Goal: Information Seeking & Learning: Get advice/opinions

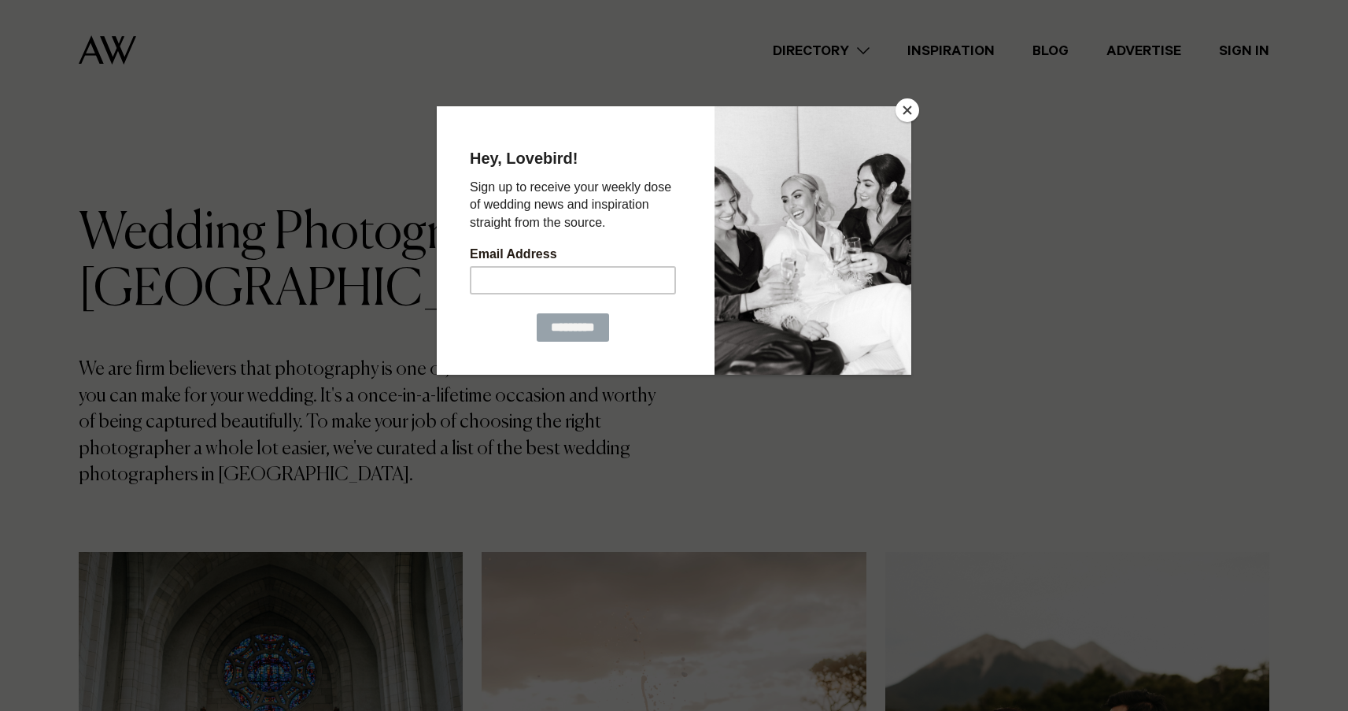
click at [910, 108] on button "Close" at bounding box center [908, 110] width 24 height 24
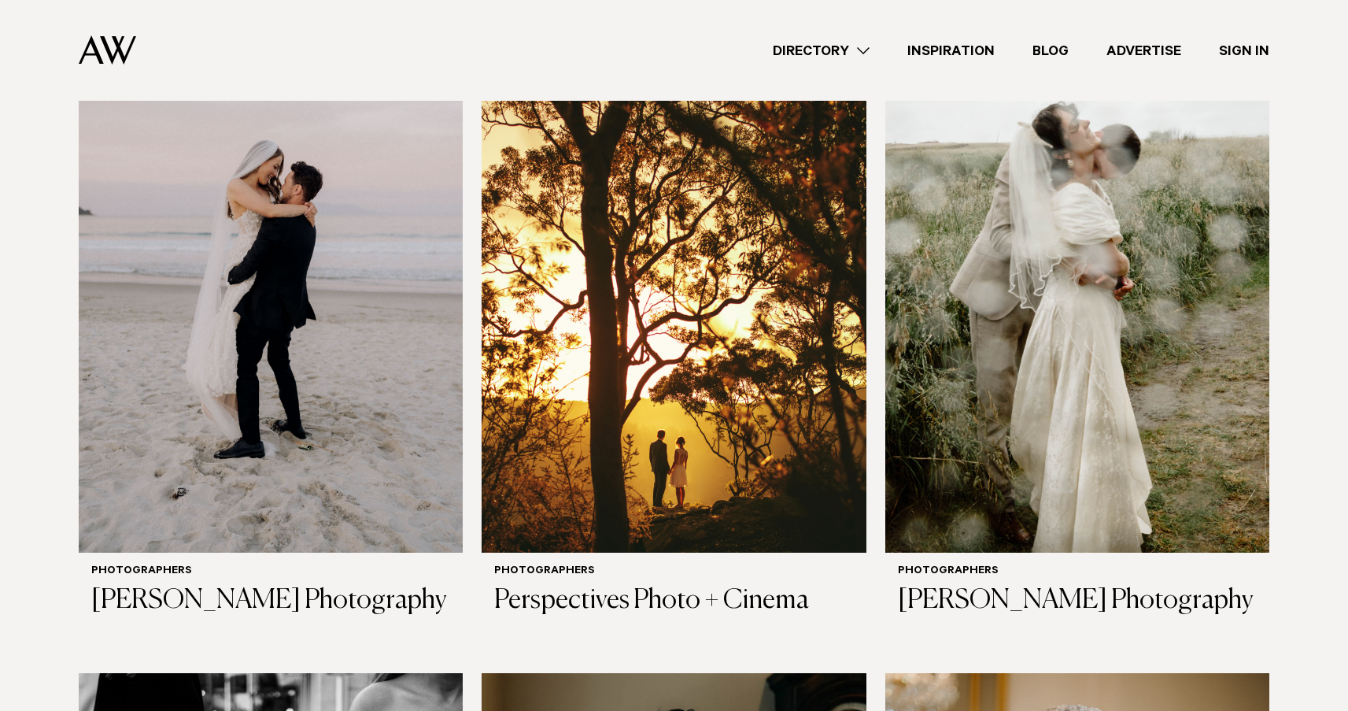
scroll to position [2488, 0]
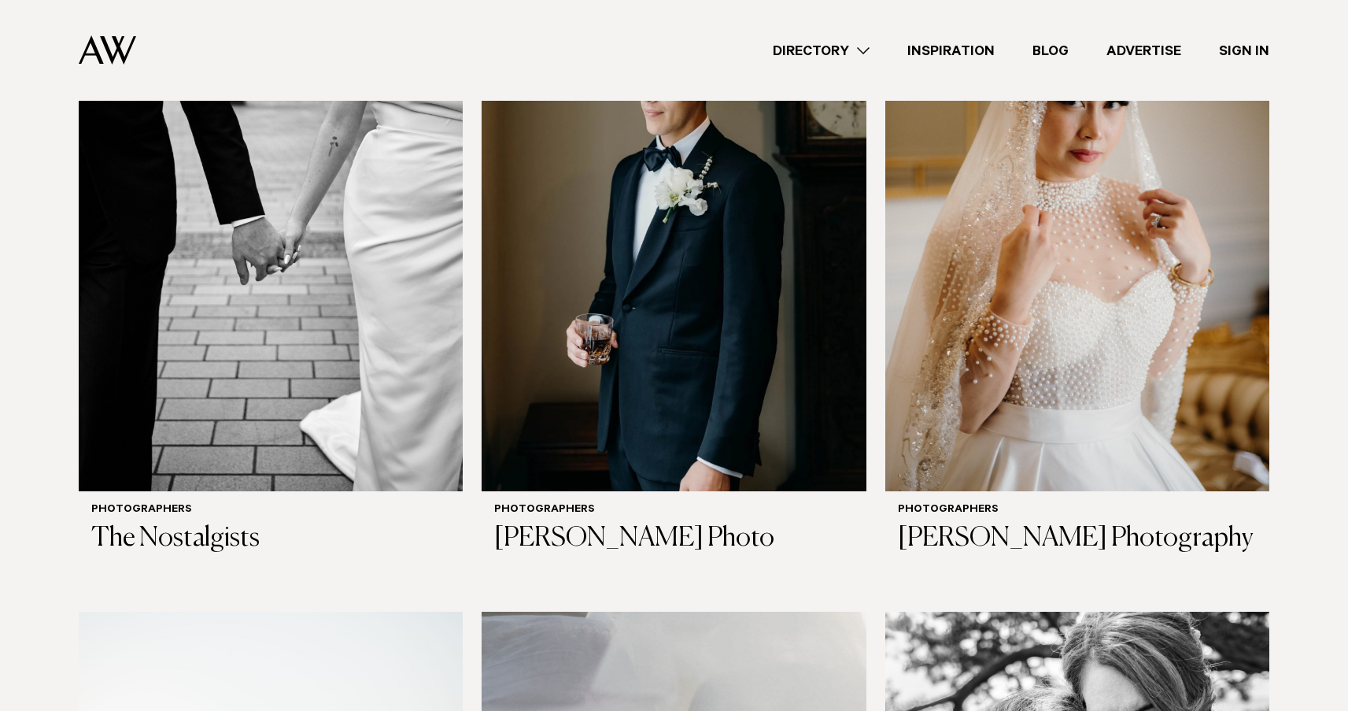
click at [1302, 433] on div "Wedding Photographers in Auckland We are firm believers that photography is one…" at bounding box center [674, 416] width 1323 height 6795
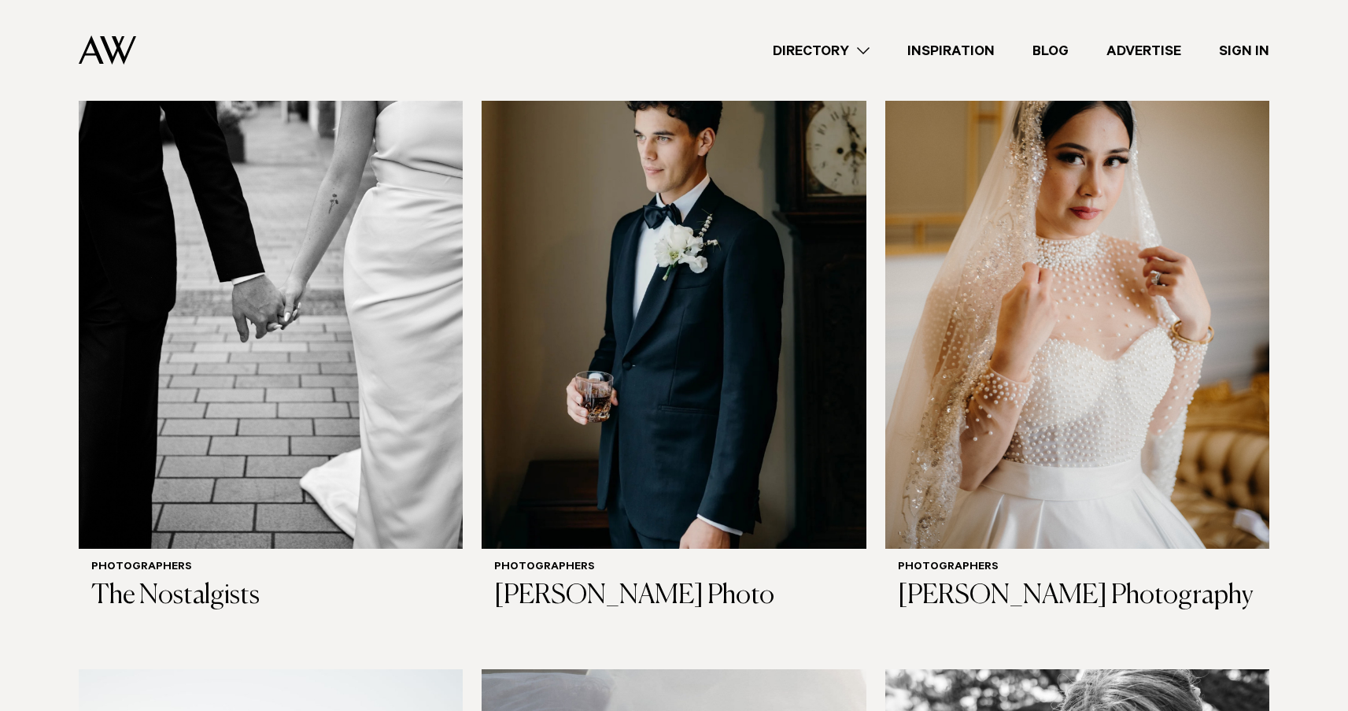
click at [1302, 433] on div "Wedding Photographers in Auckland We are firm believers that photography is one…" at bounding box center [674, 473] width 1323 height 6795
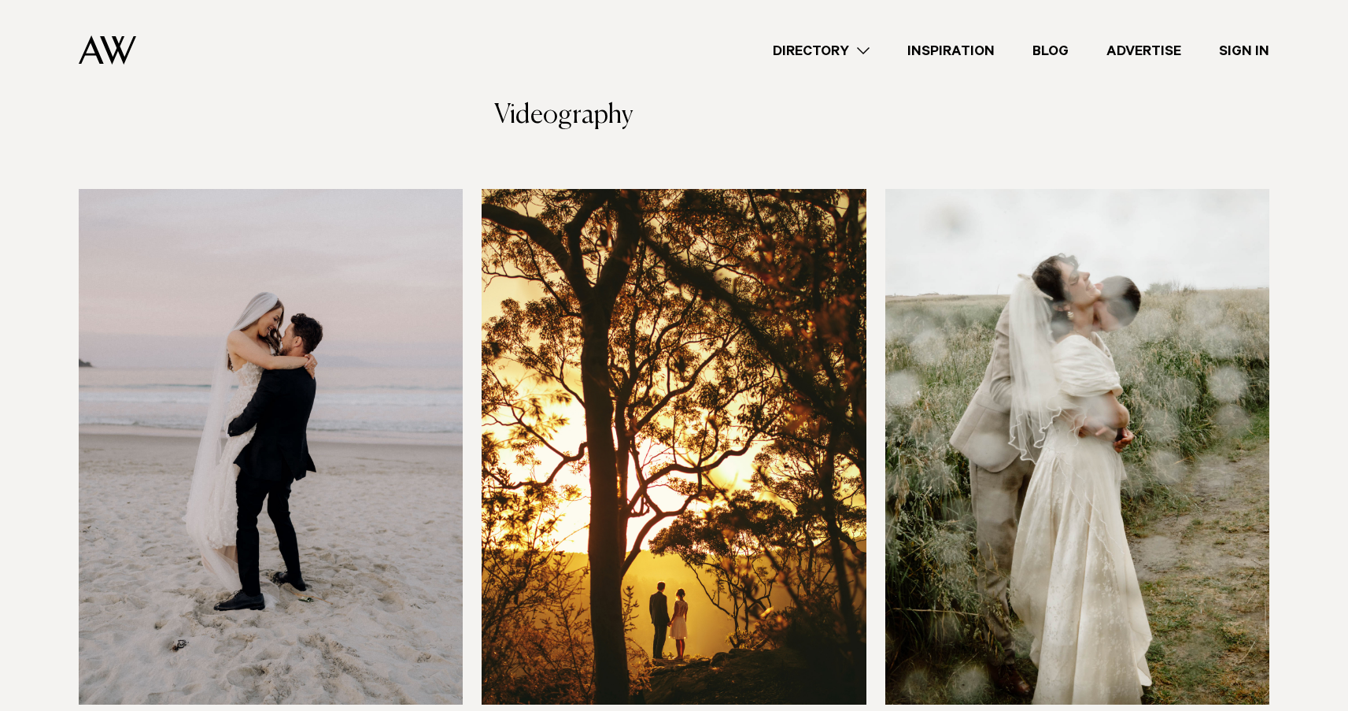
scroll to position [2335, 1]
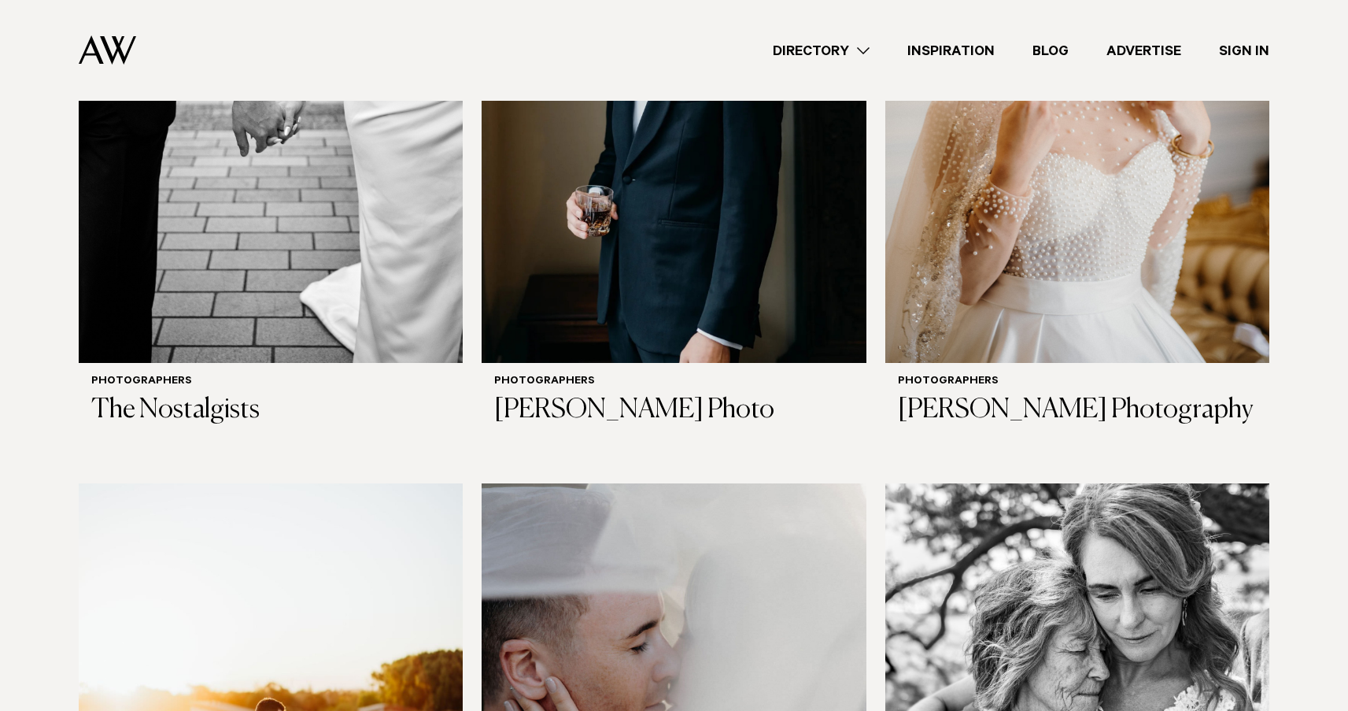
click at [1302, 433] on div "Wedding Photographers in Auckland We are firm believers that photography is one…" at bounding box center [674, 287] width 1323 height 6795
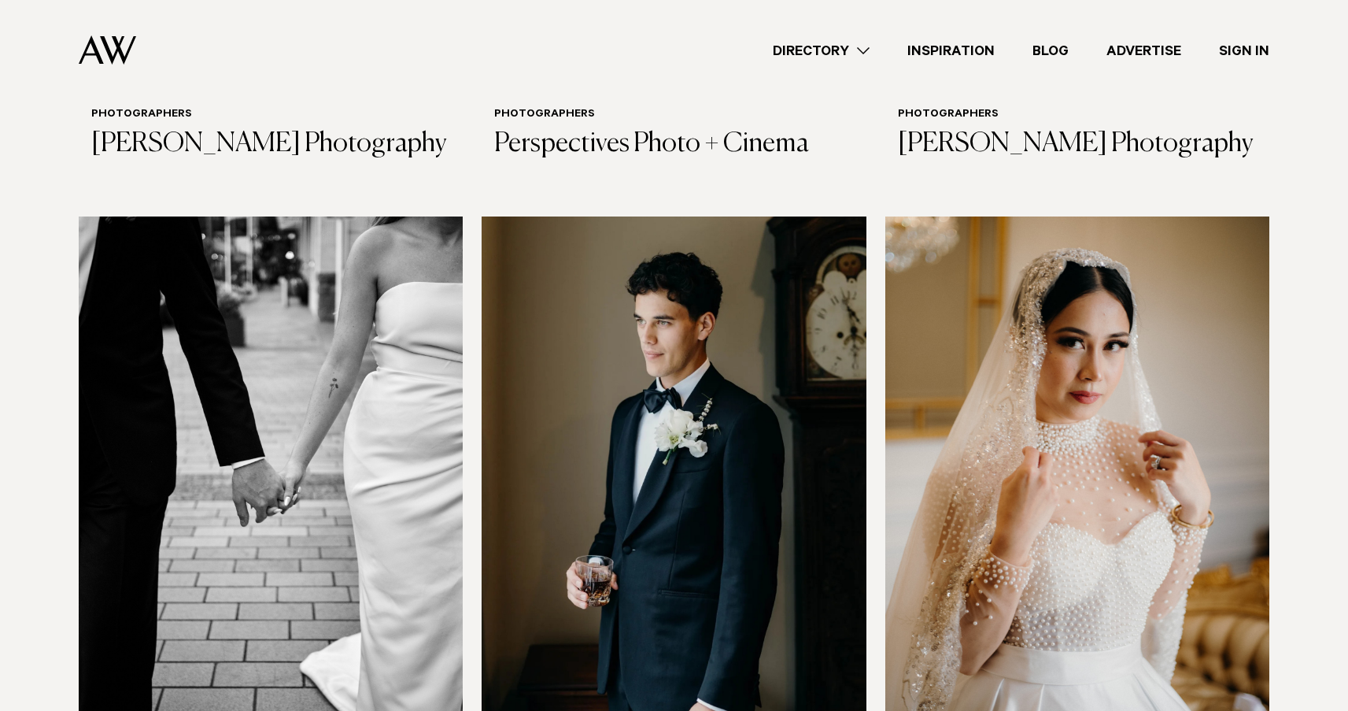
click at [1302, 433] on div "Wedding Photographers in Auckland We are firm believers that photography is one…" at bounding box center [674, 657] width 1323 height 6795
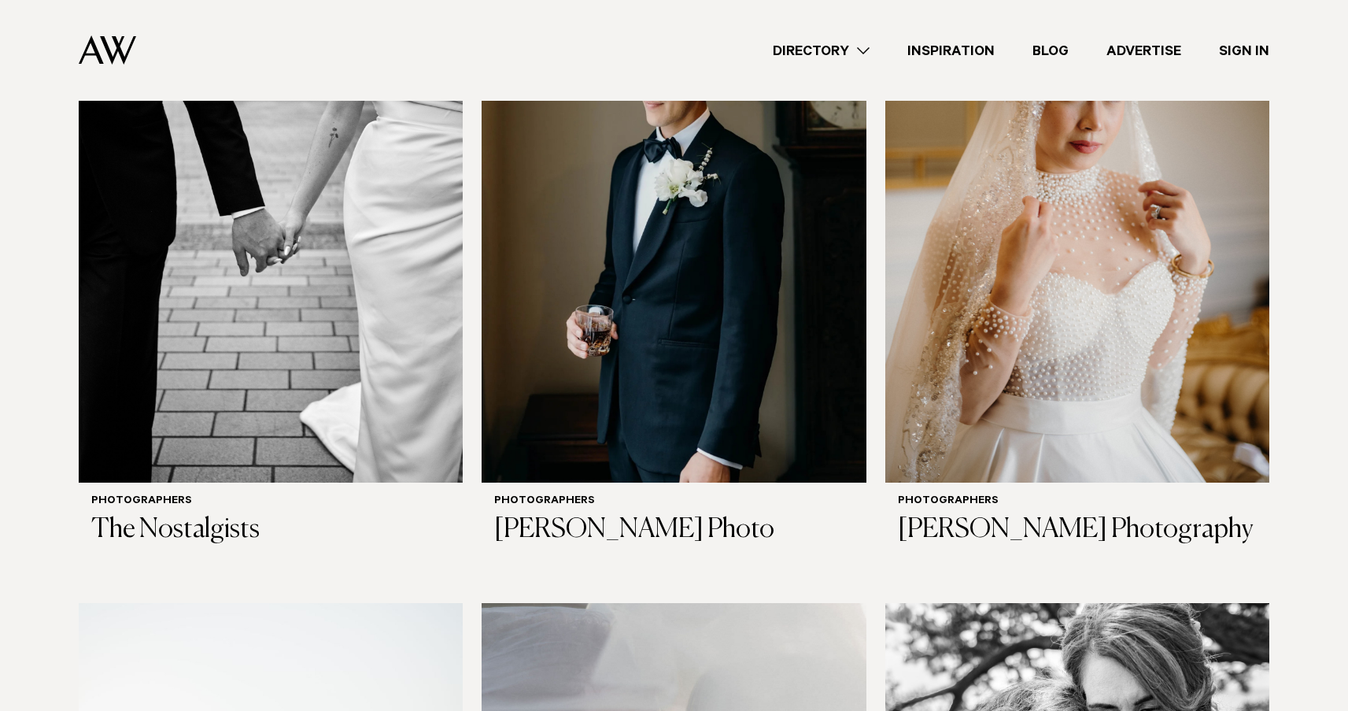
click at [1302, 434] on div "Wedding Photographers in Auckland We are firm believers that photography is one…" at bounding box center [674, 407] width 1323 height 6795
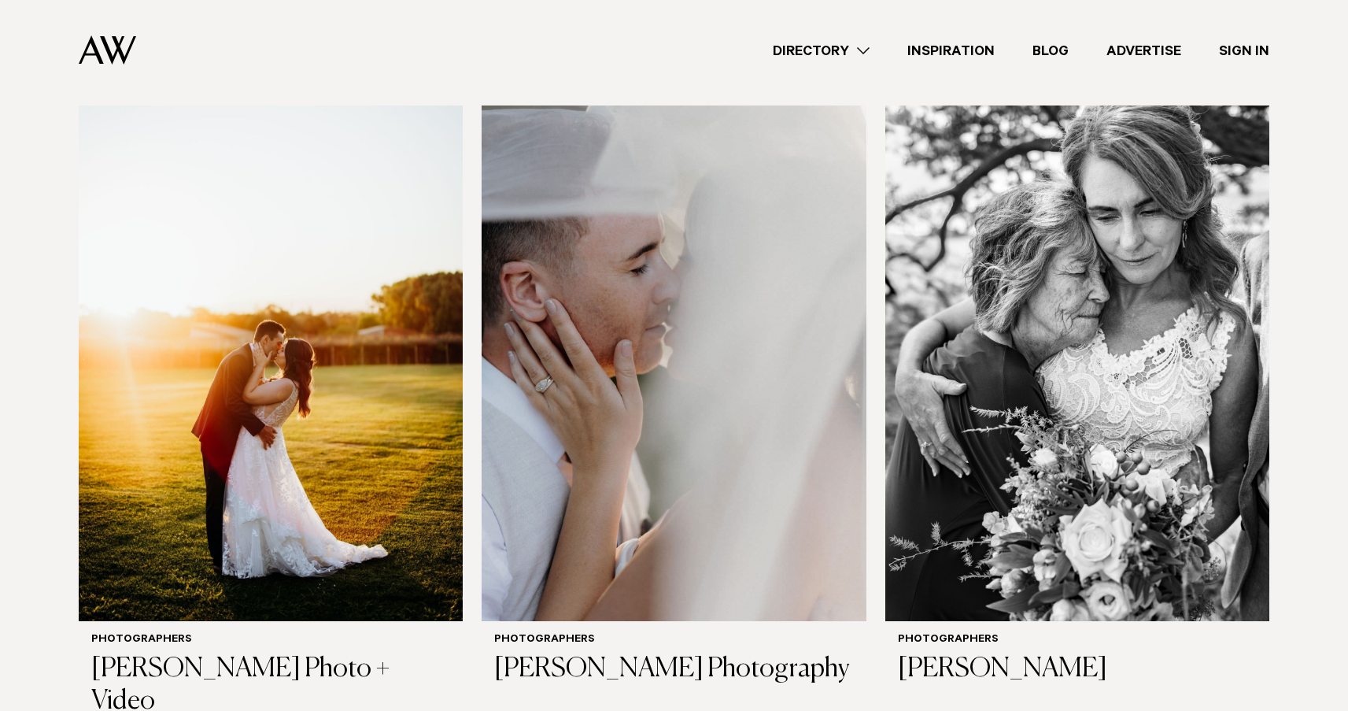
scroll to position [4257, 0]
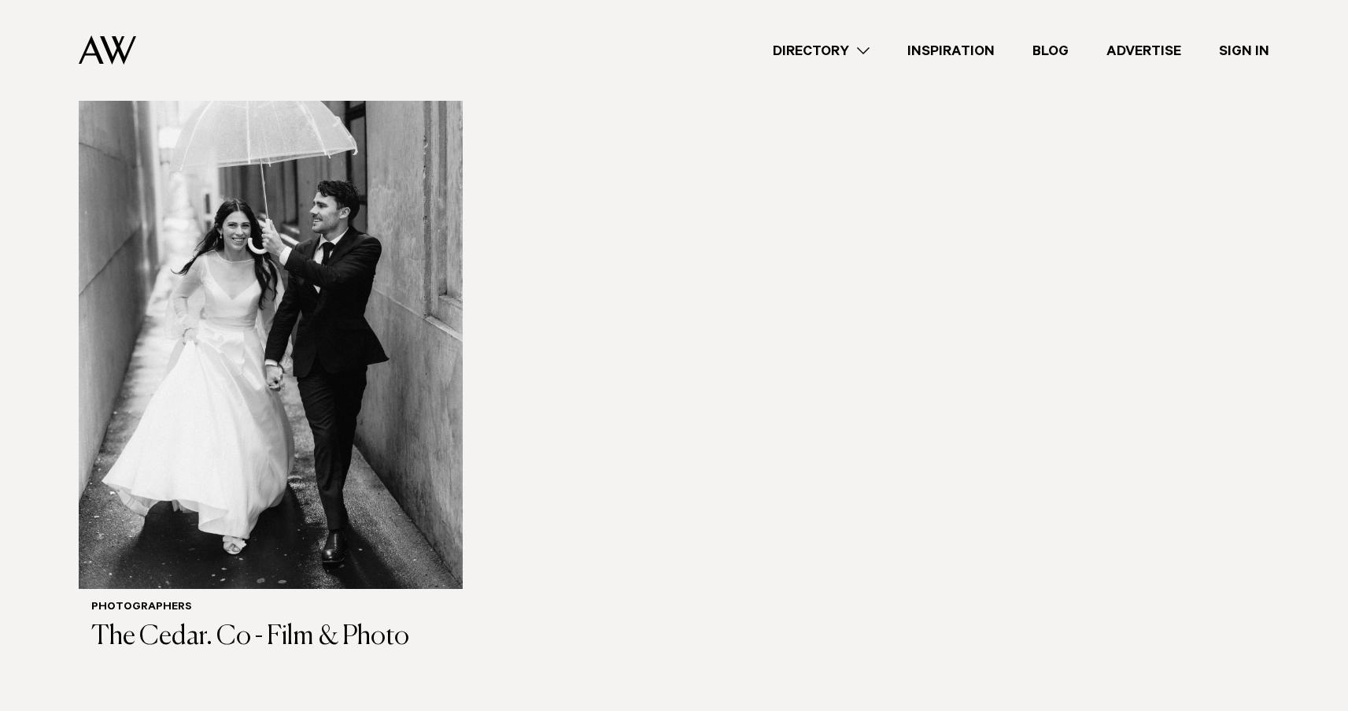
scroll to position [6333, 0]
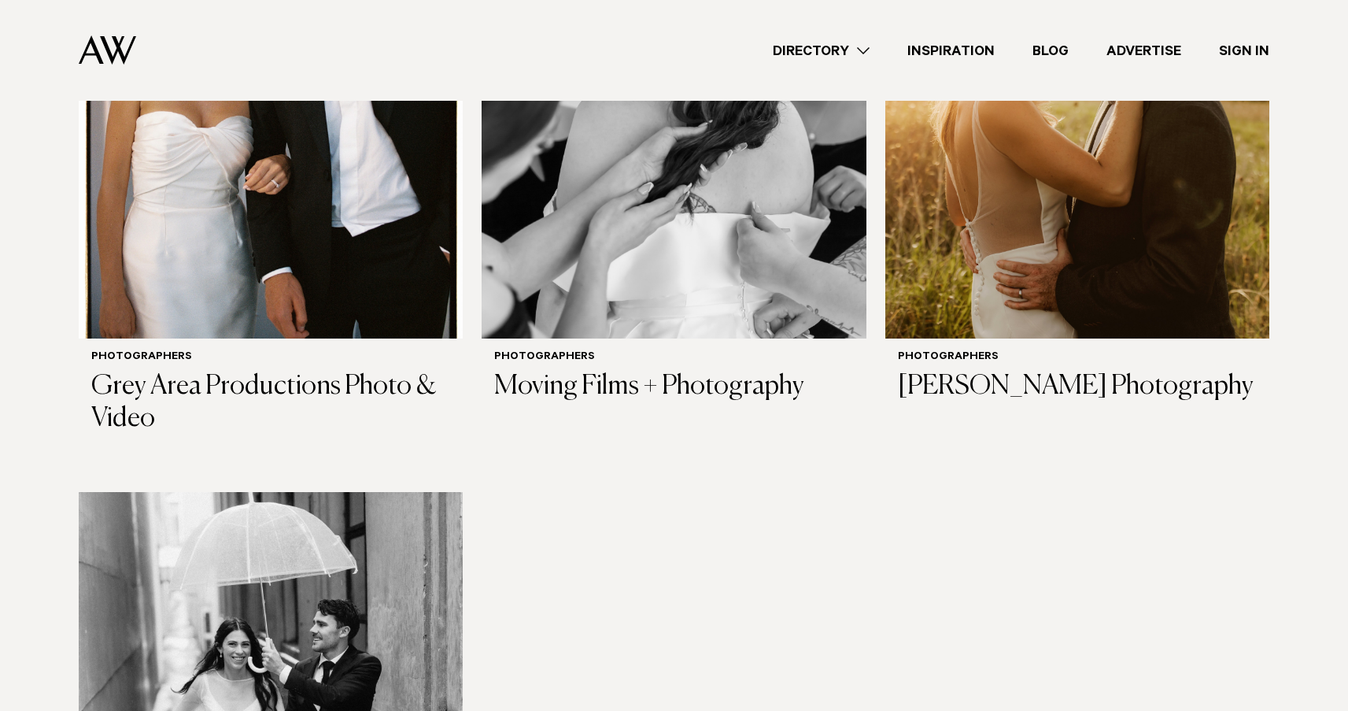
scroll to position [5915, 0]
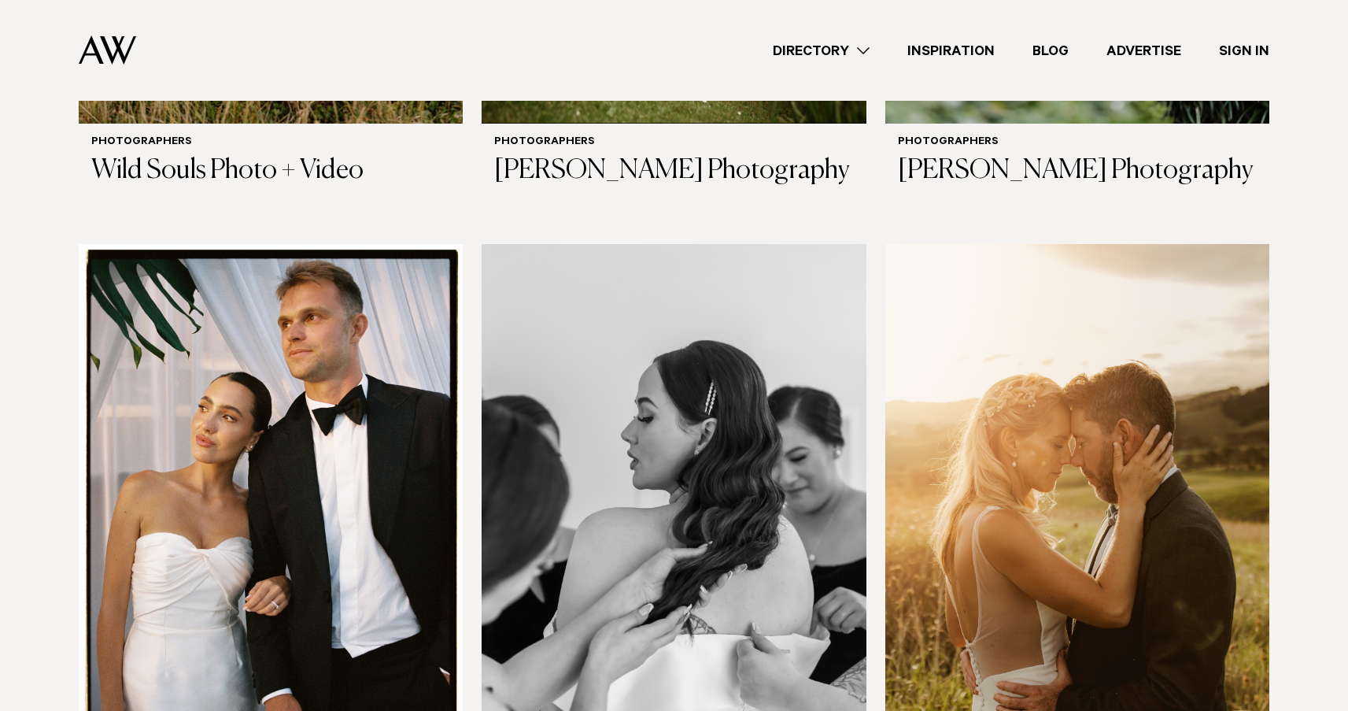
scroll to position [5486, 0]
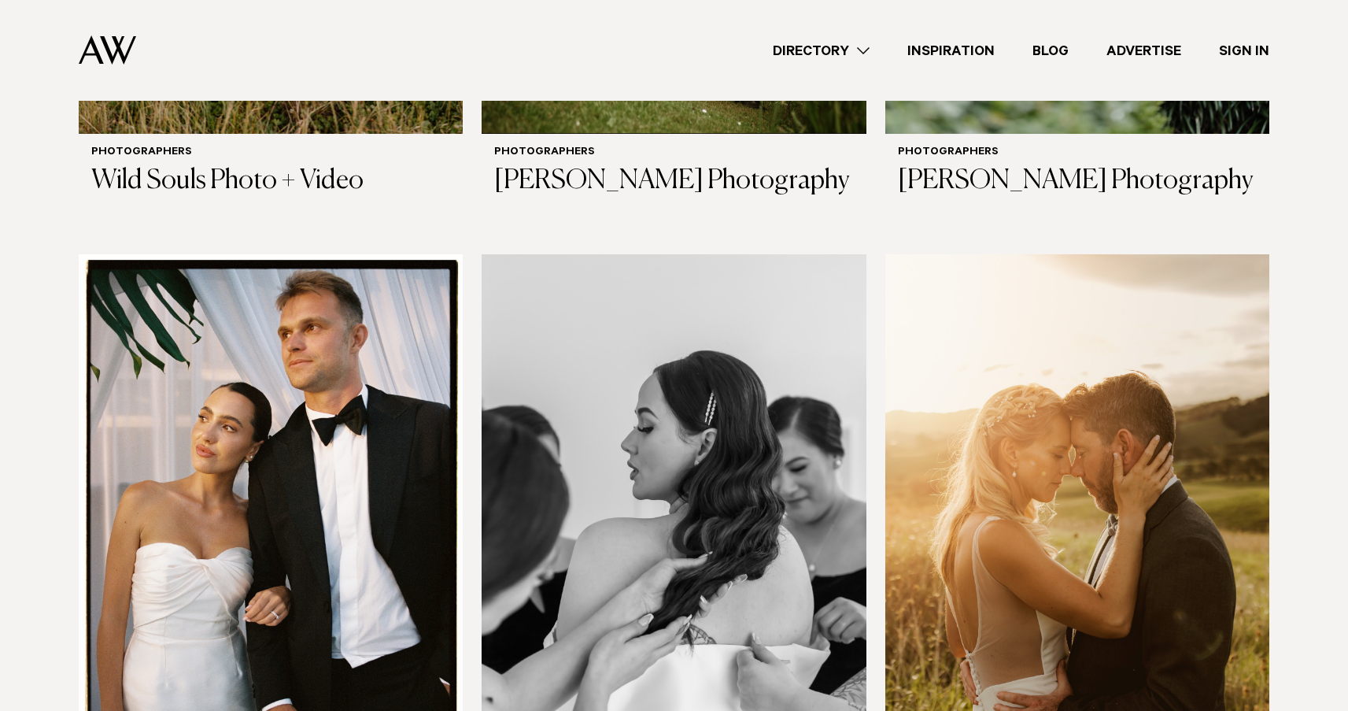
click at [1266, 397] on img at bounding box center [1077, 512] width 384 height 516
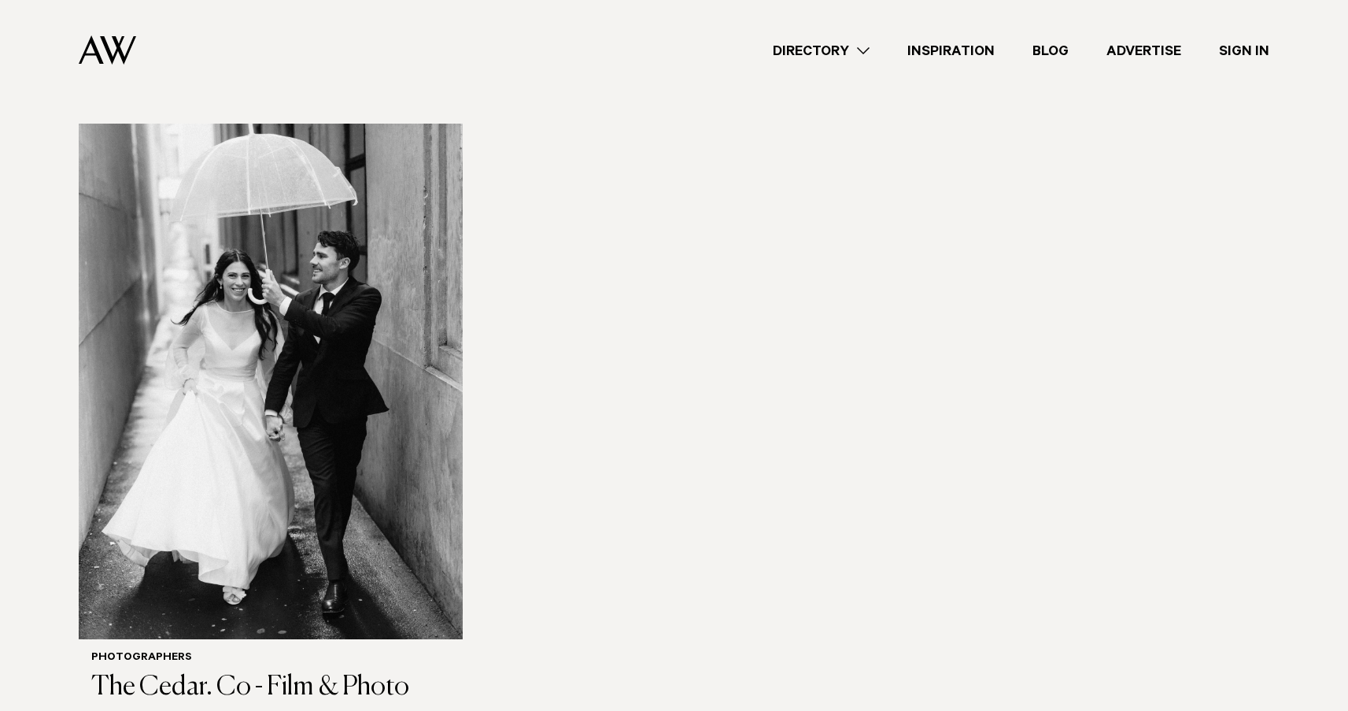
scroll to position [6285, 0]
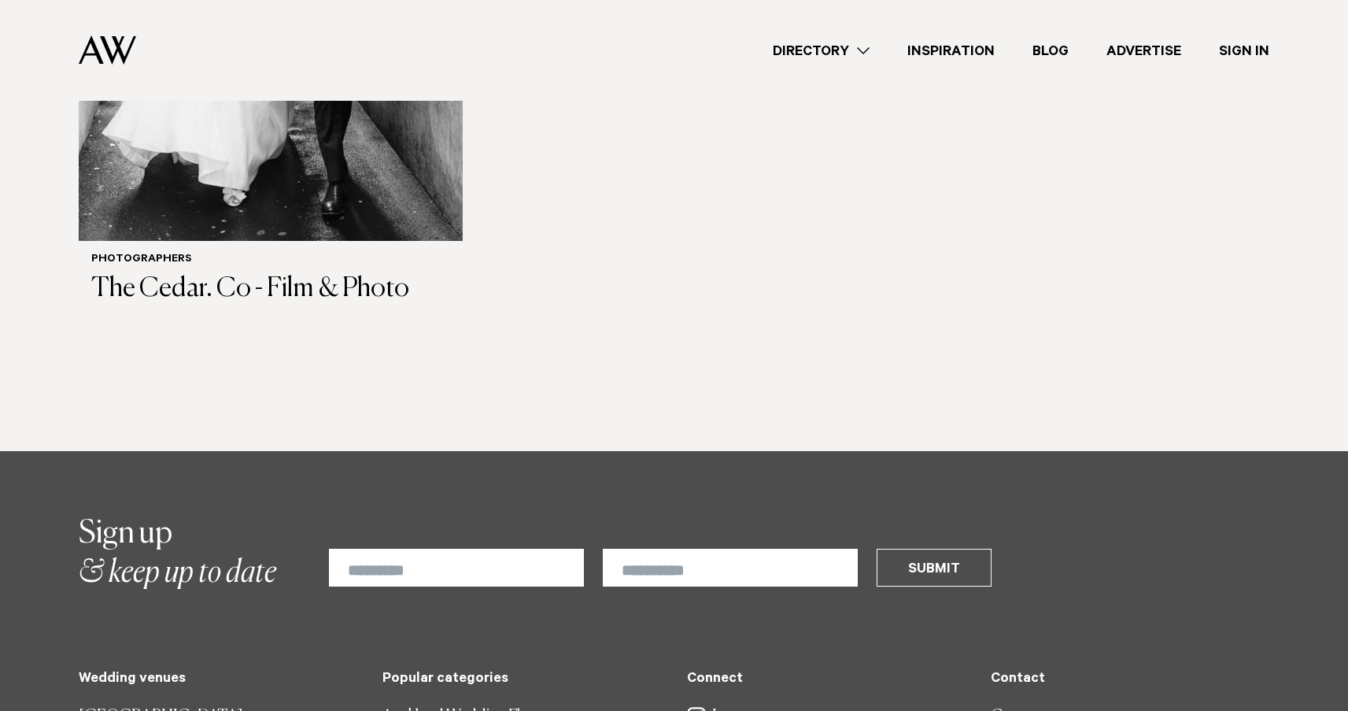
scroll to position [6682, 0]
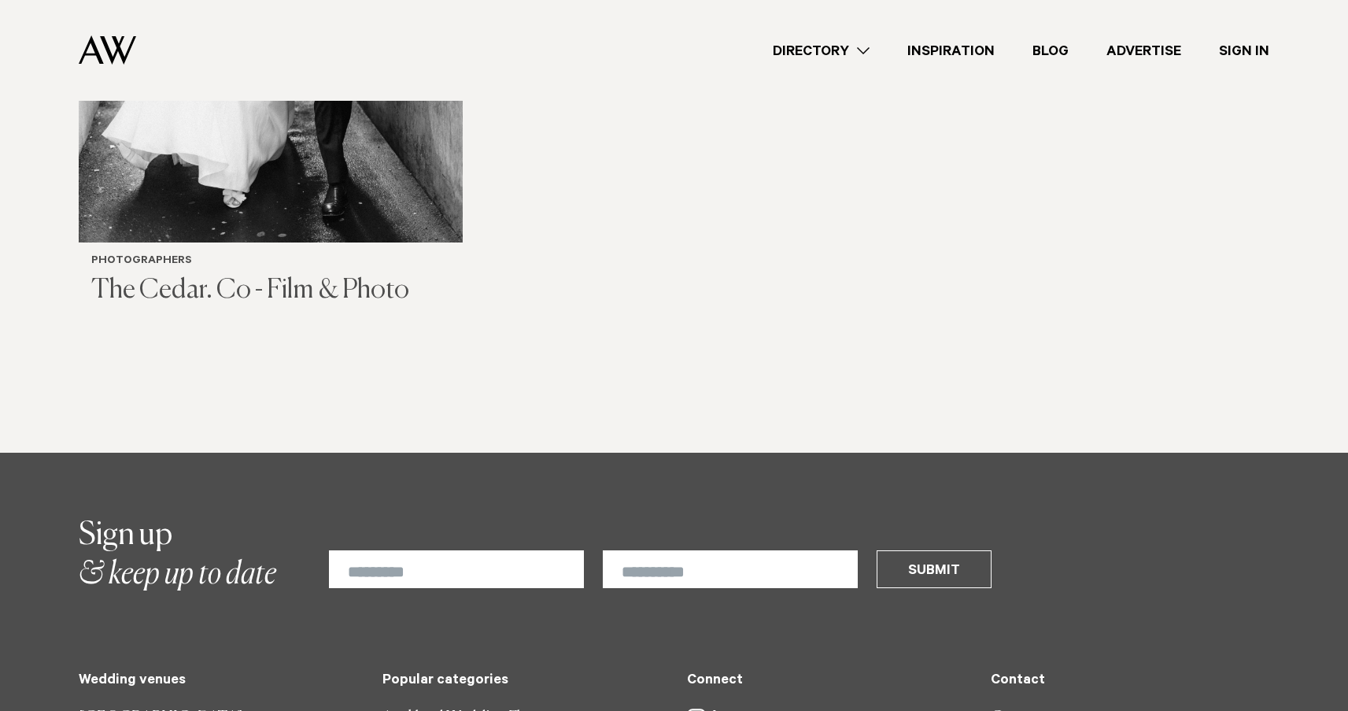
click at [177, 275] on h3 "The Cedar. Co - Film & Photo" at bounding box center [270, 291] width 359 height 32
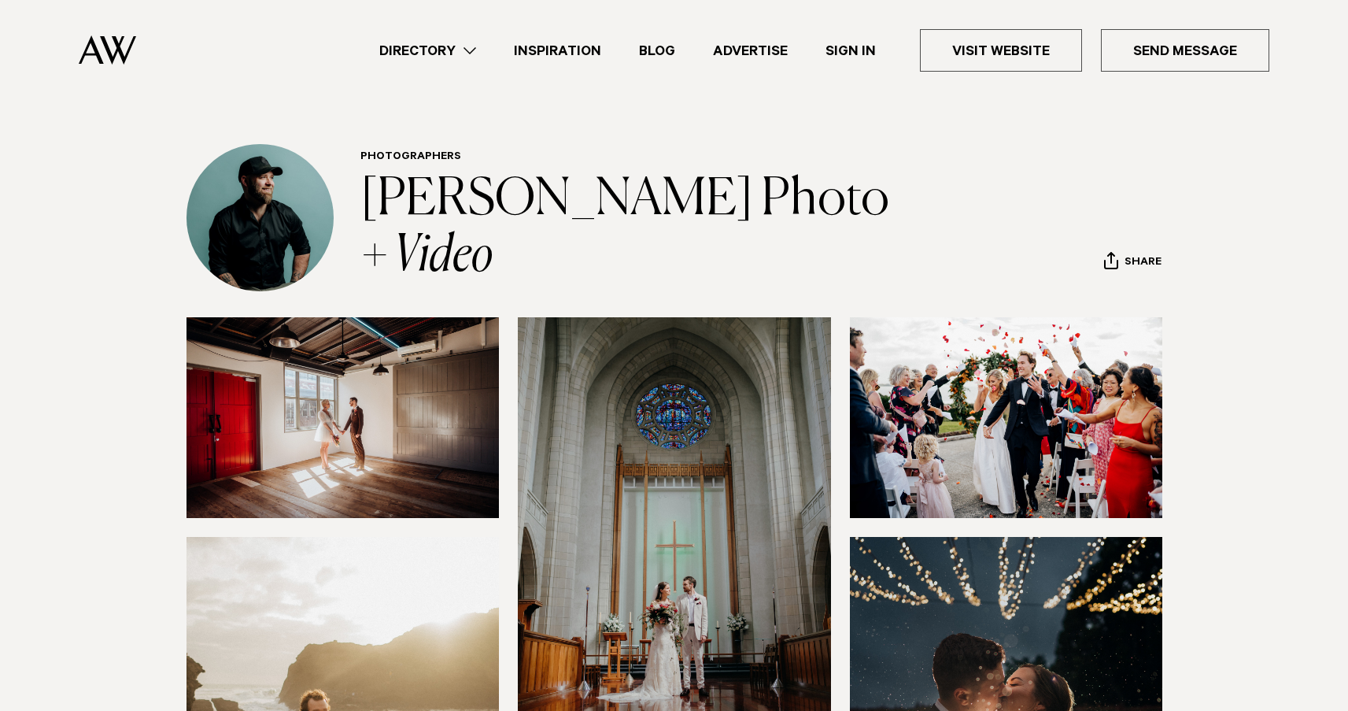
scroll to position [25, 0]
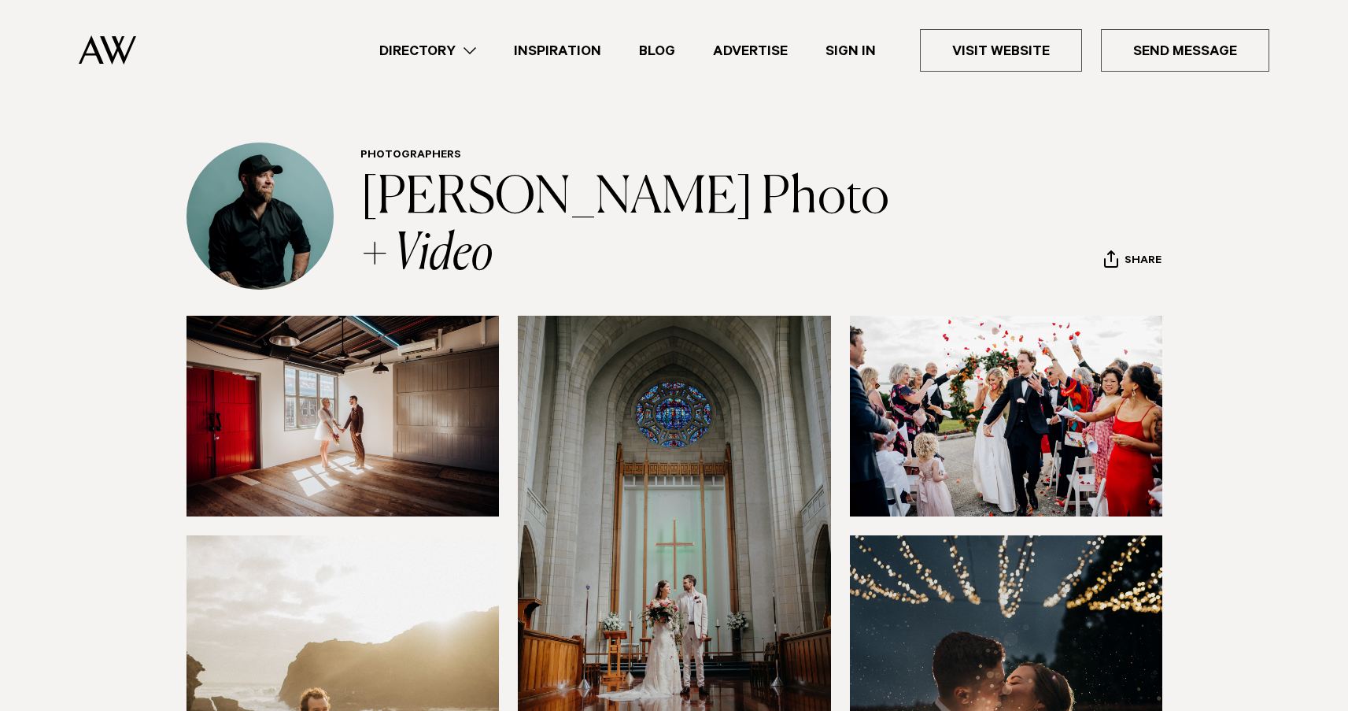
click at [1288, 183] on section "Photographers Chris Turner Photo + Video Share Copy Link Email twitter" at bounding box center [674, 215] width 1348 height 147
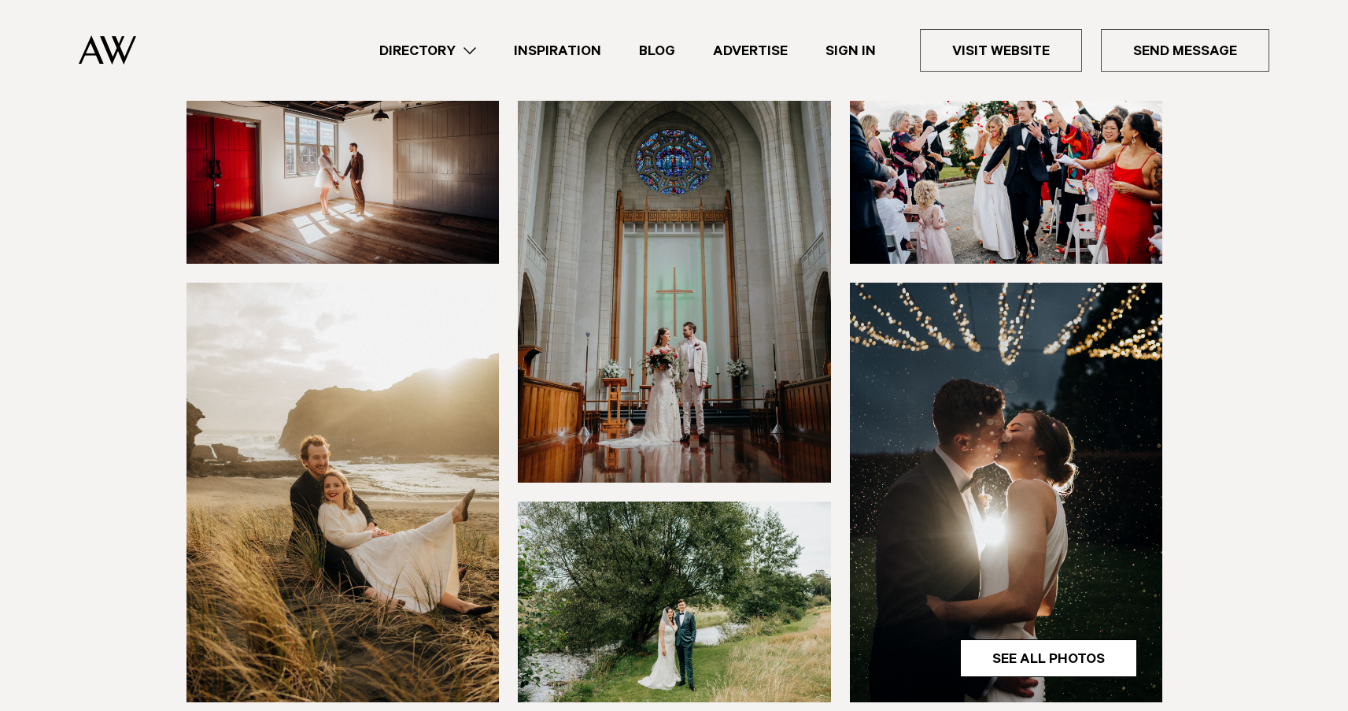
scroll to position [276, 0]
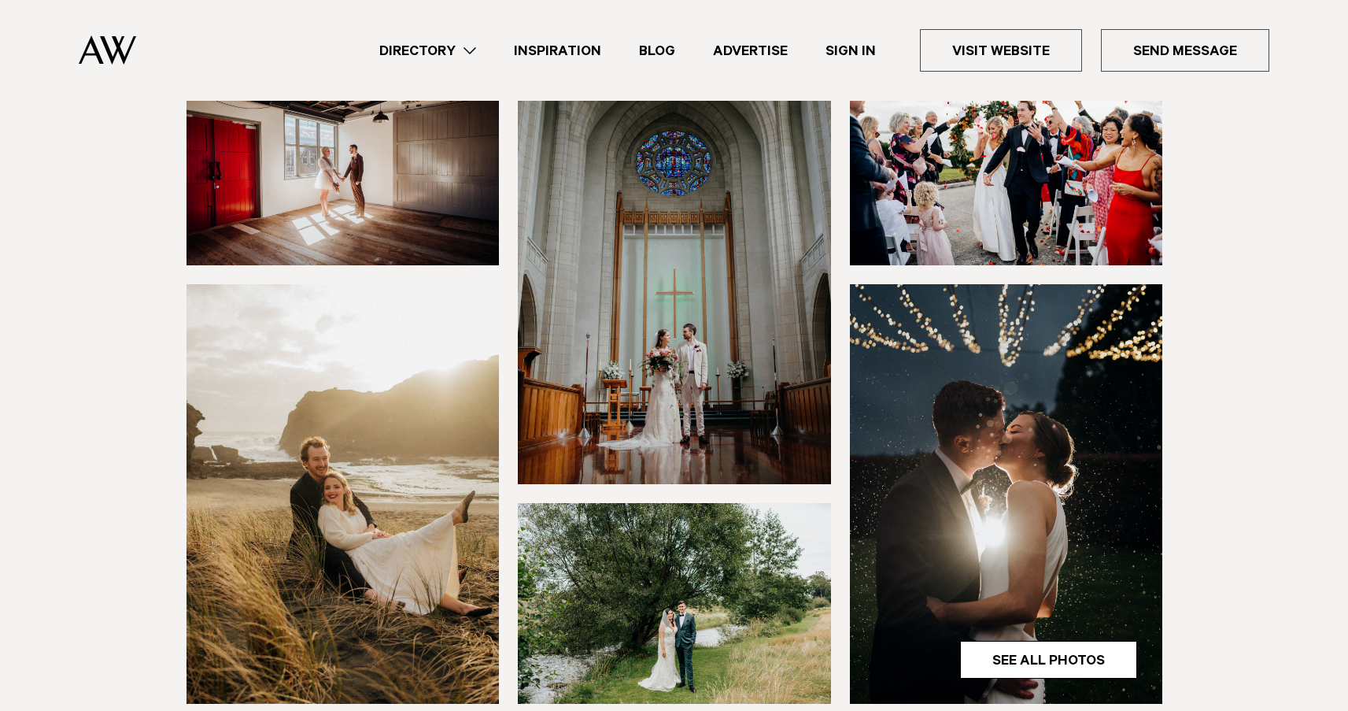
click at [1288, 183] on section at bounding box center [674, 418] width 1348 height 706
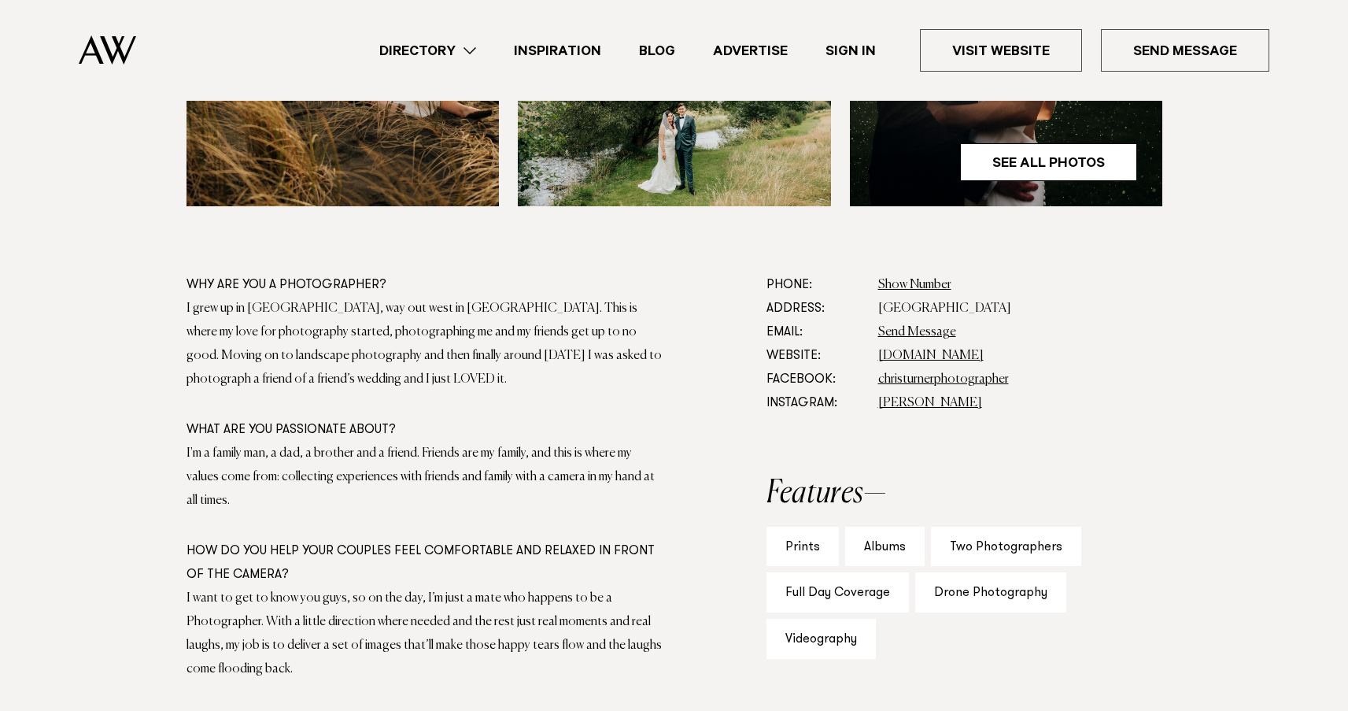
scroll to position [773, 0]
click at [1037, 286] on dd "Show Number 0273853690" at bounding box center [1020, 286] width 284 height 24
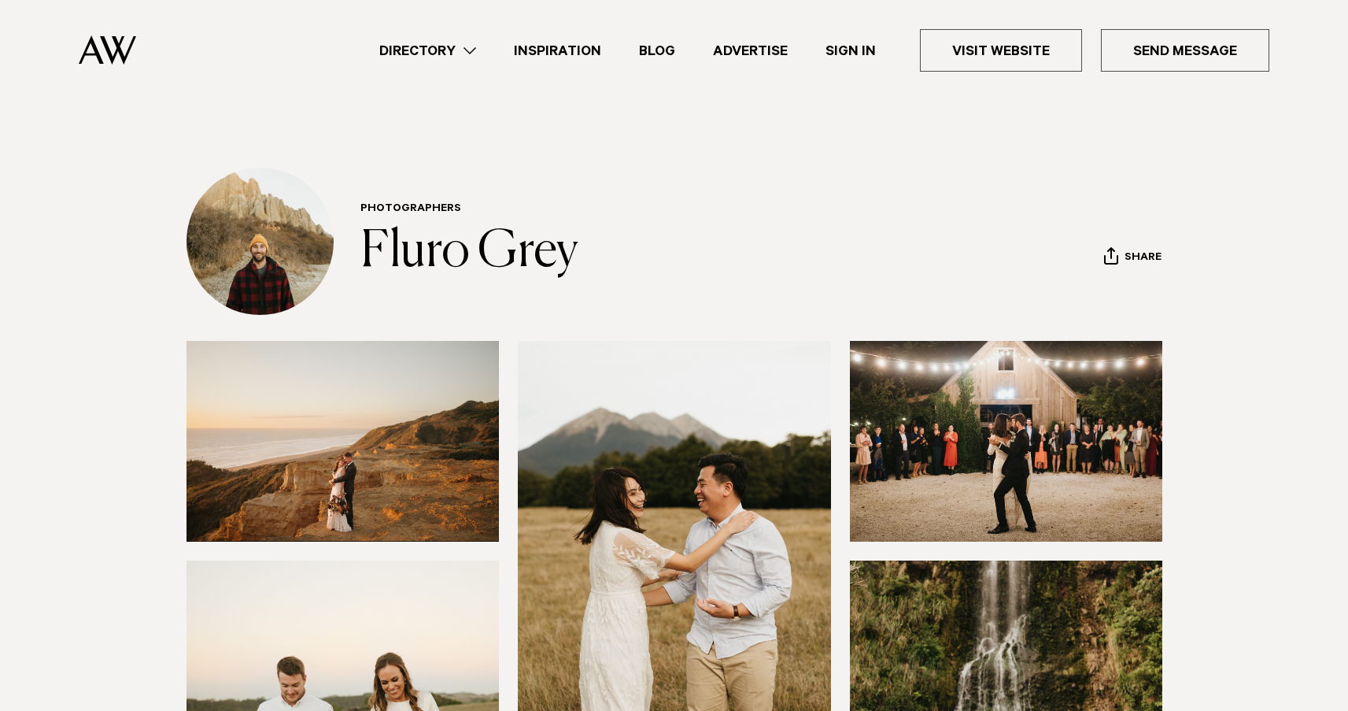
click at [1237, 347] on section at bounding box center [674, 694] width 1348 height 706
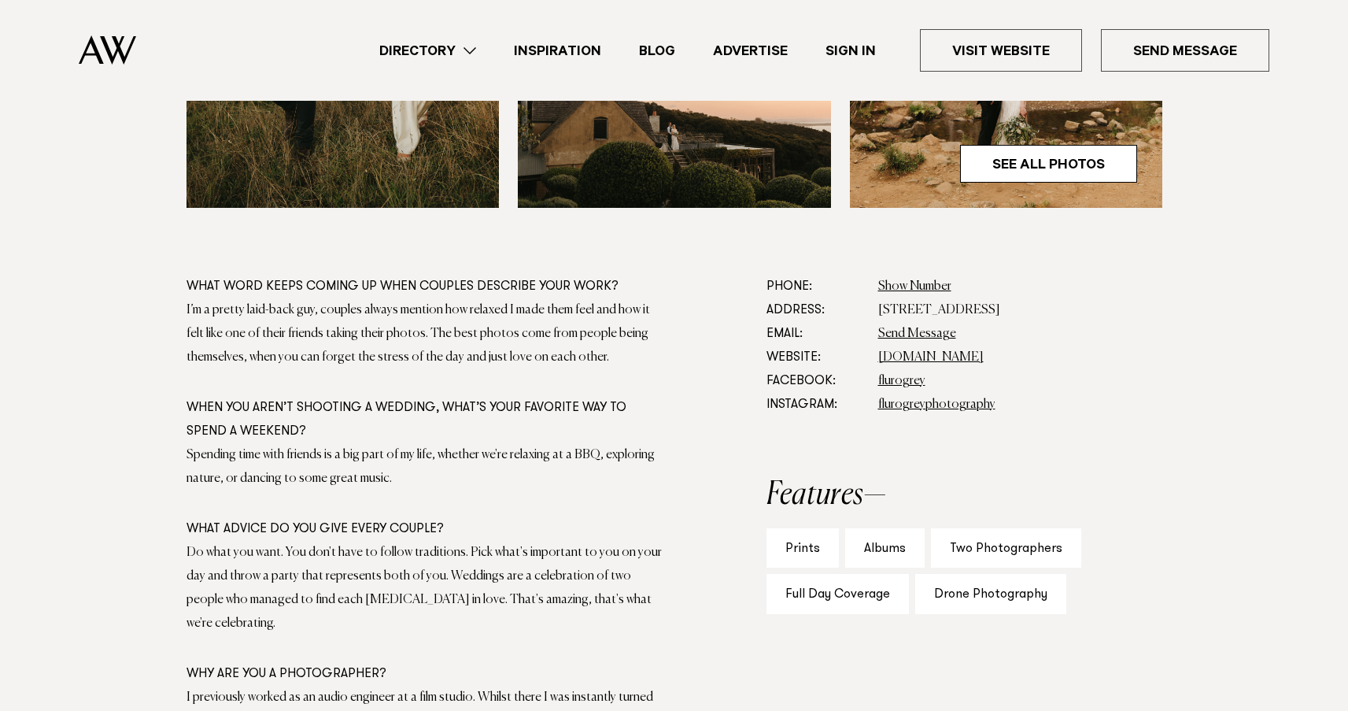
scroll to position [750, 0]
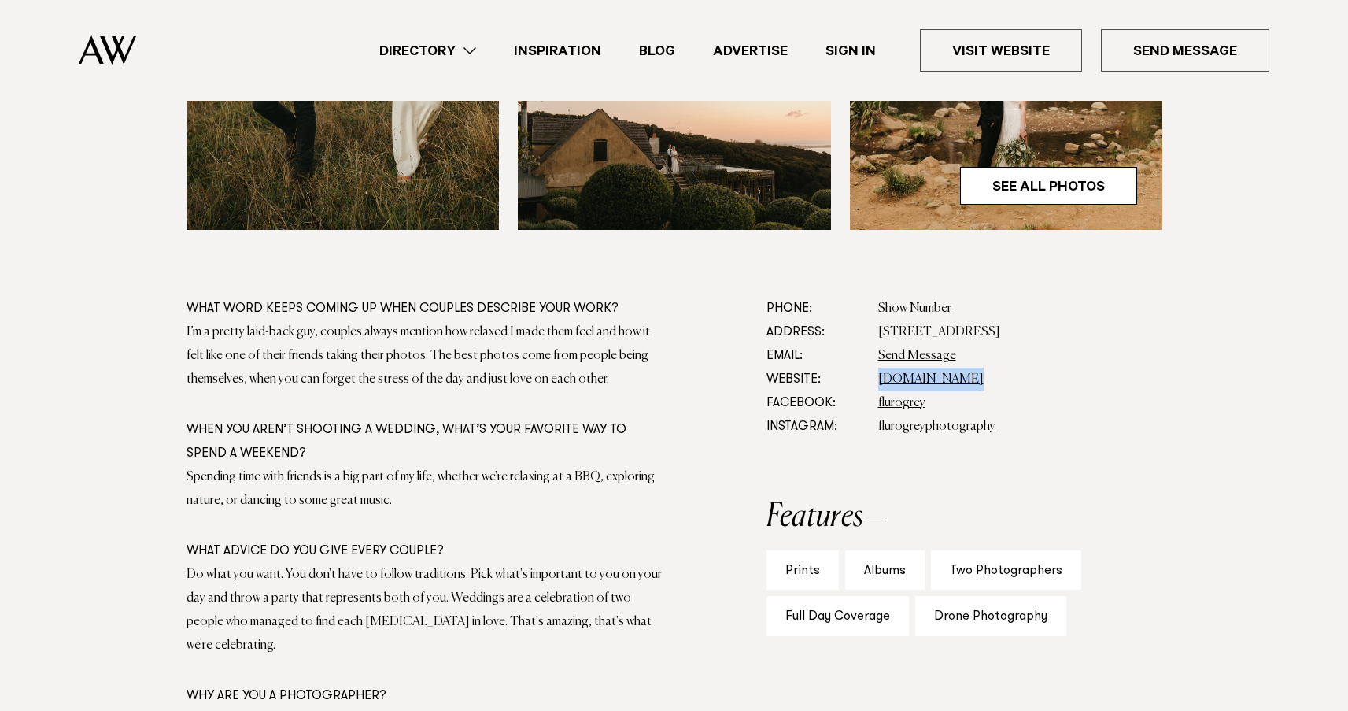
click at [1036, 391] on dd "flurogrey.com" at bounding box center [1020, 380] width 284 height 24
drag, startPoint x: 937, startPoint y: 447, endPoint x: 1099, endPoint y: 416, distance: 165.0
click at [1099, 416] on dl "Phone: Show Number 021 02499858 Address: 884A Papamoa Beach Road, Papamoa Beach…" at bounding box center [965, 368] width 396 height 142
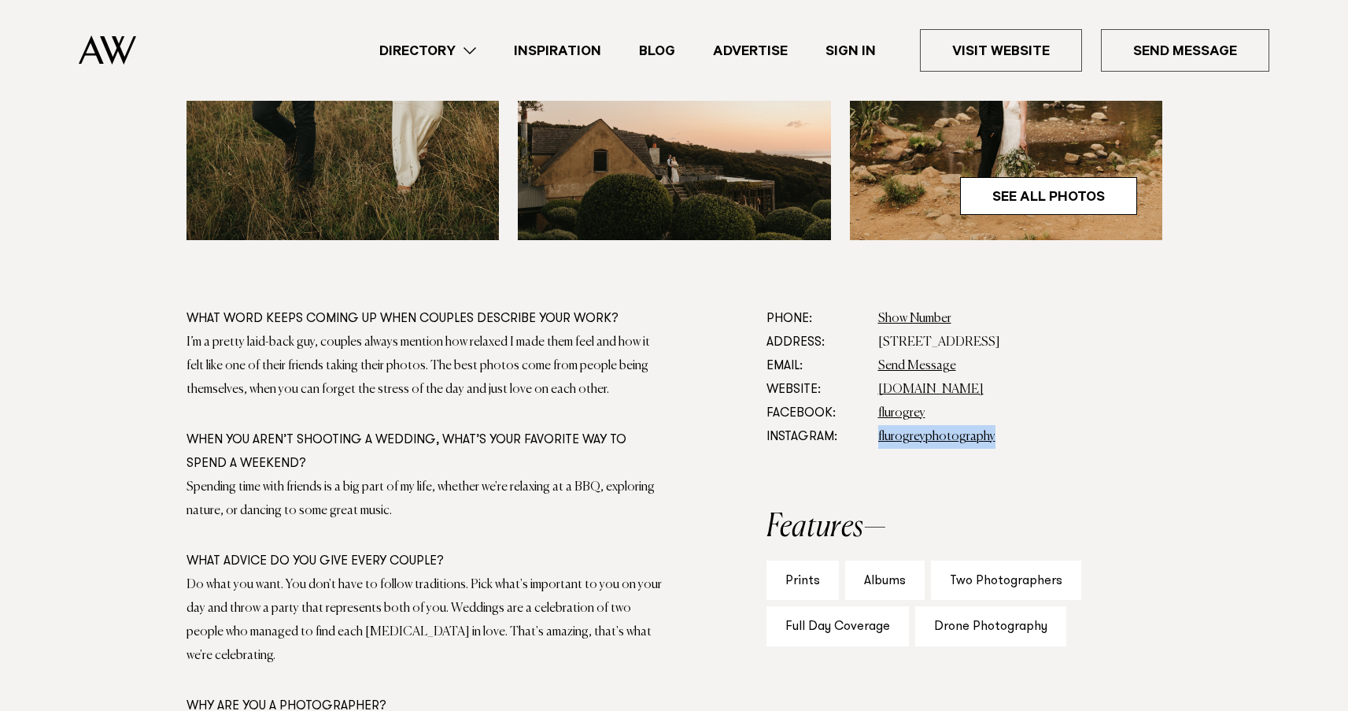
scroll to position [739, 0]
click at [1115, 402] on dd "flurogrey.com" at bounding box center [1020, 391] width 284 height 24
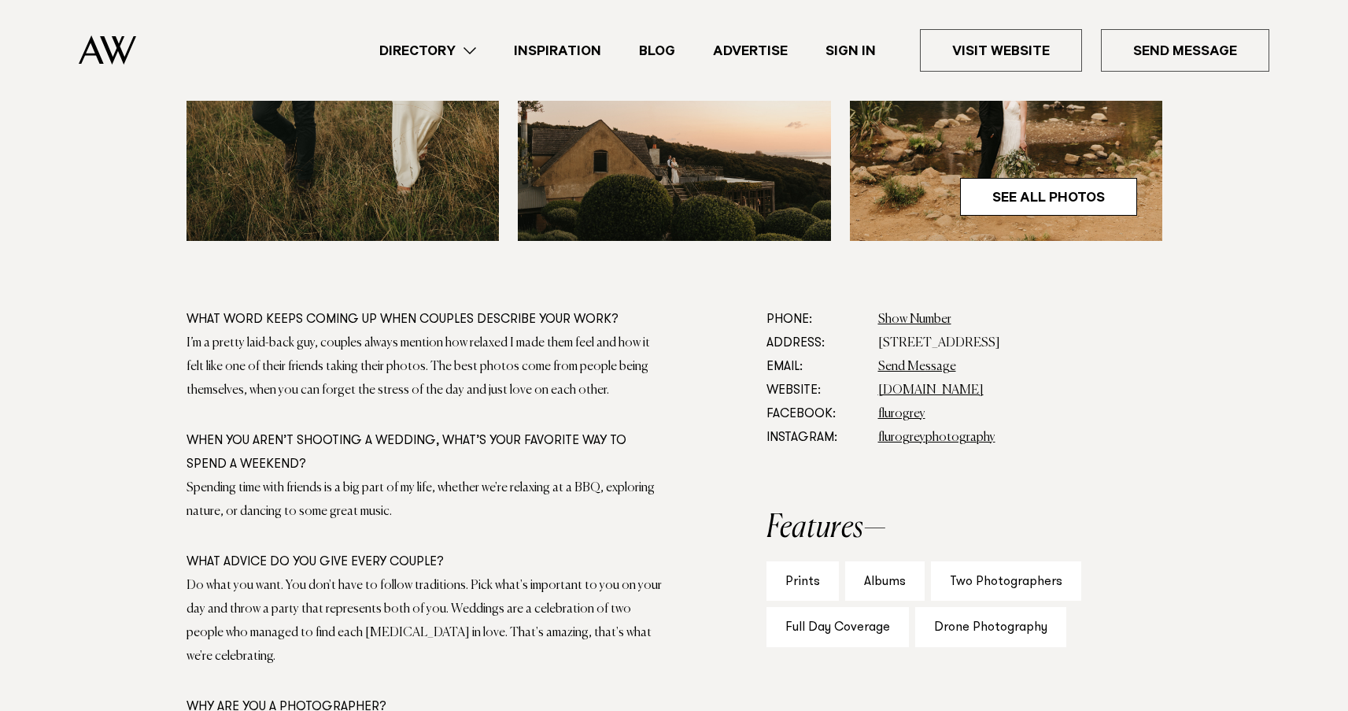
click at [1190, 410] on div "What word keeps coming up when couples describe your work? I’m a pretty laid-ba…" at bounding box center [674, 643] width 1108 height 670
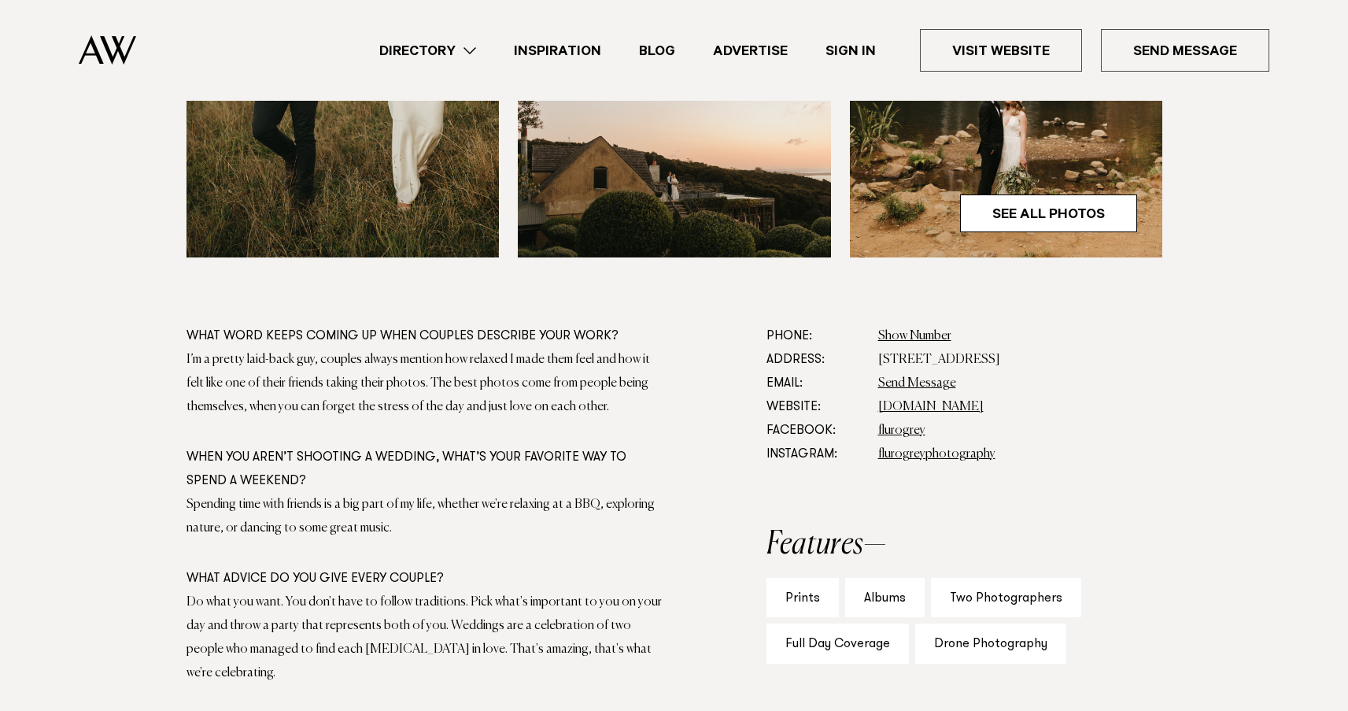
click at [1250, 327] on section "What word keeps coming up when couples describe your work? I’m a pretty laid-ba…" at bounding box center [674, 659] width 1348 height 670
drag, startPoint x: 902, startPoint y: 453, endPoint x: 1225, endPoint y: 327, distance: 346.4
click at [1225, 357] on div "What word keeps coming up when couples describe your work? I’m a pretty laid-ba…" at bounding box center [674, 659] width 1108 height 670
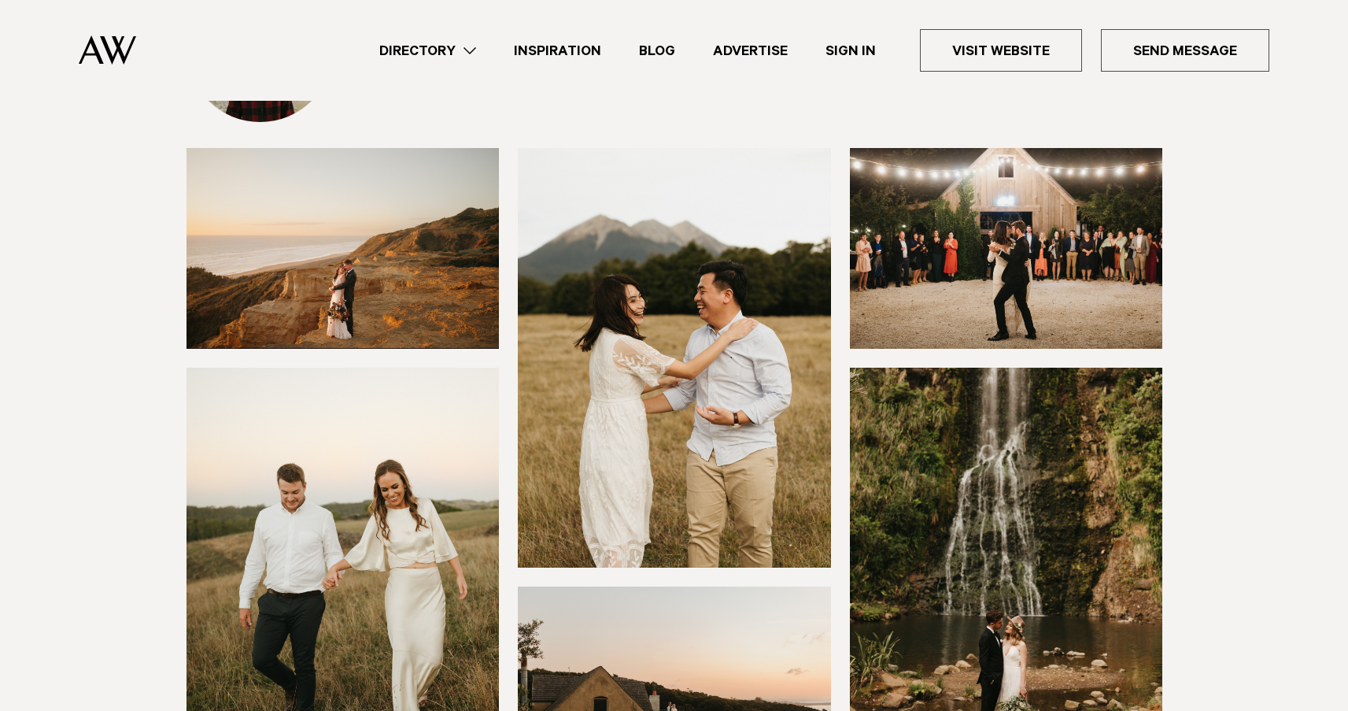
scroll to position [38, 0]
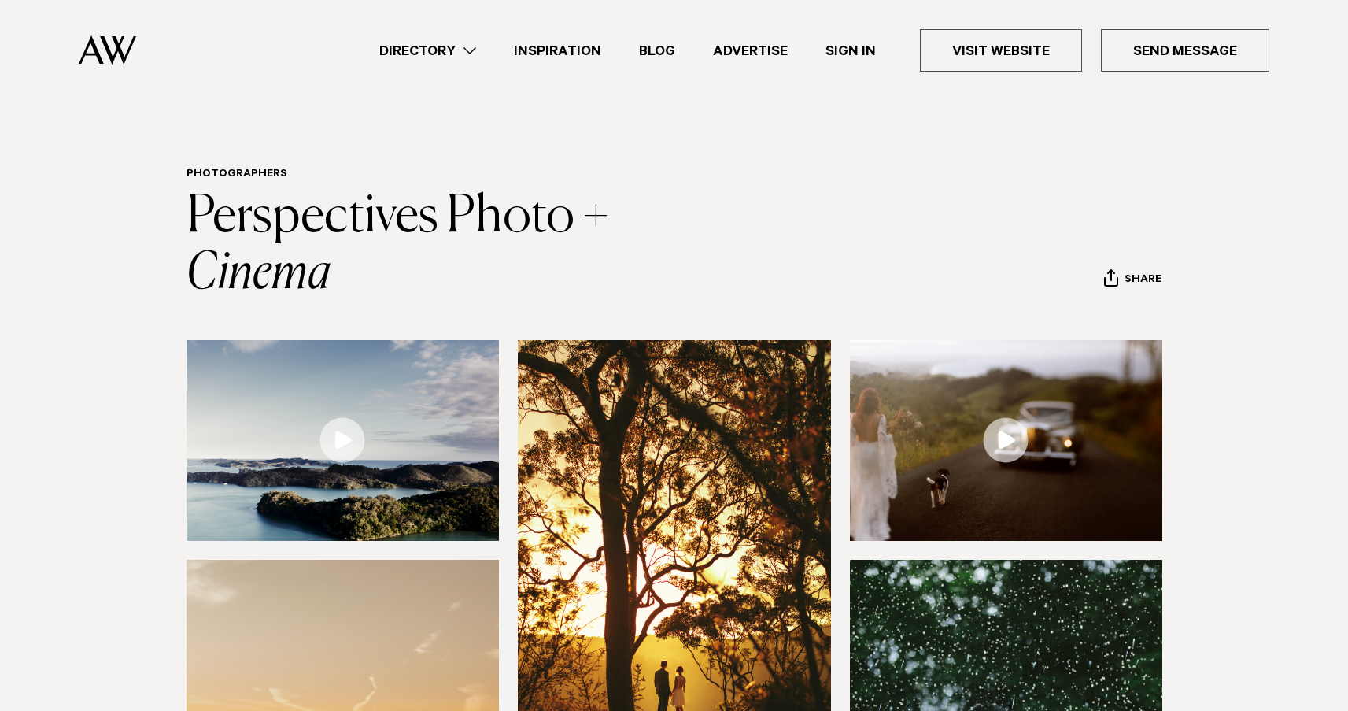
click at [1237, 284] on section "Photographers Perspectives Photo + Cinema Share Copy Link Email twitter" at bounding box center [674, 235] width 1348 height 135
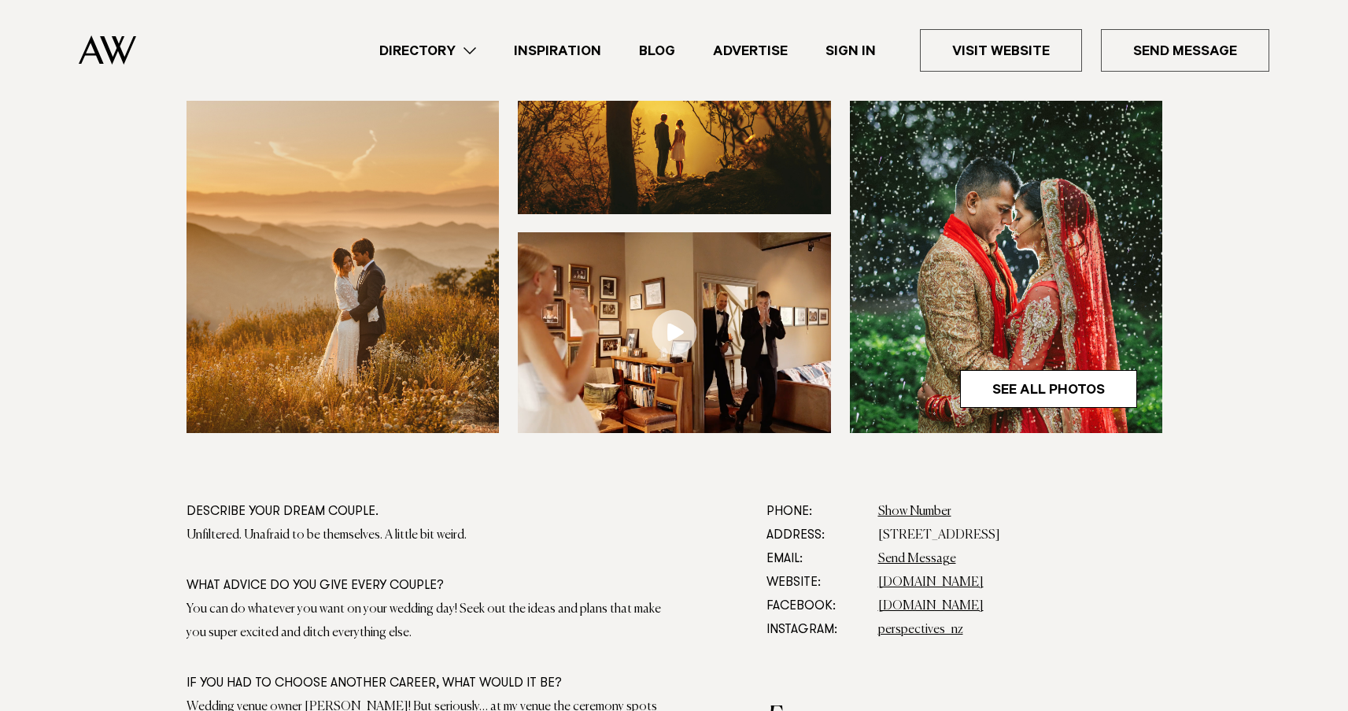
click at [1237, 284] on section at bounding box center [674, 147] width 1348 height 706
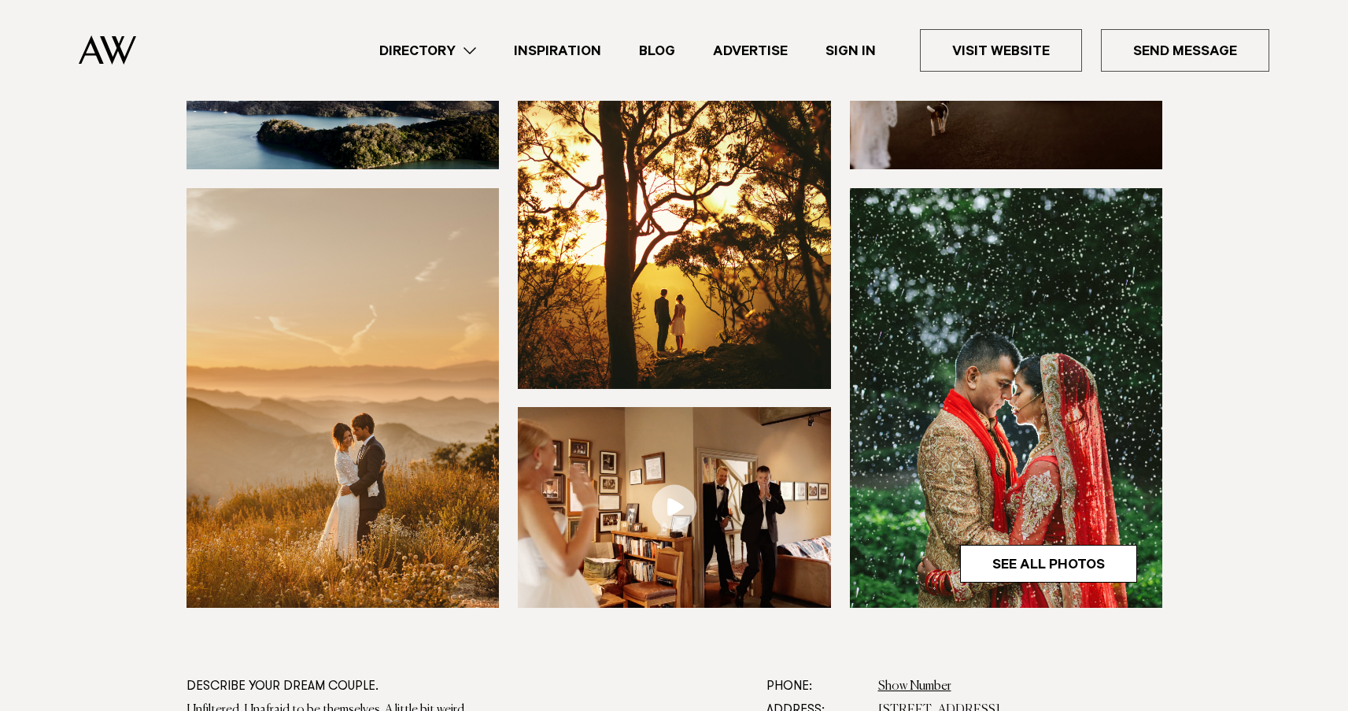
scroll to position [371, 1]
click at [1237, 284] on section at bounding box center [674, 322] width 1348 height 706
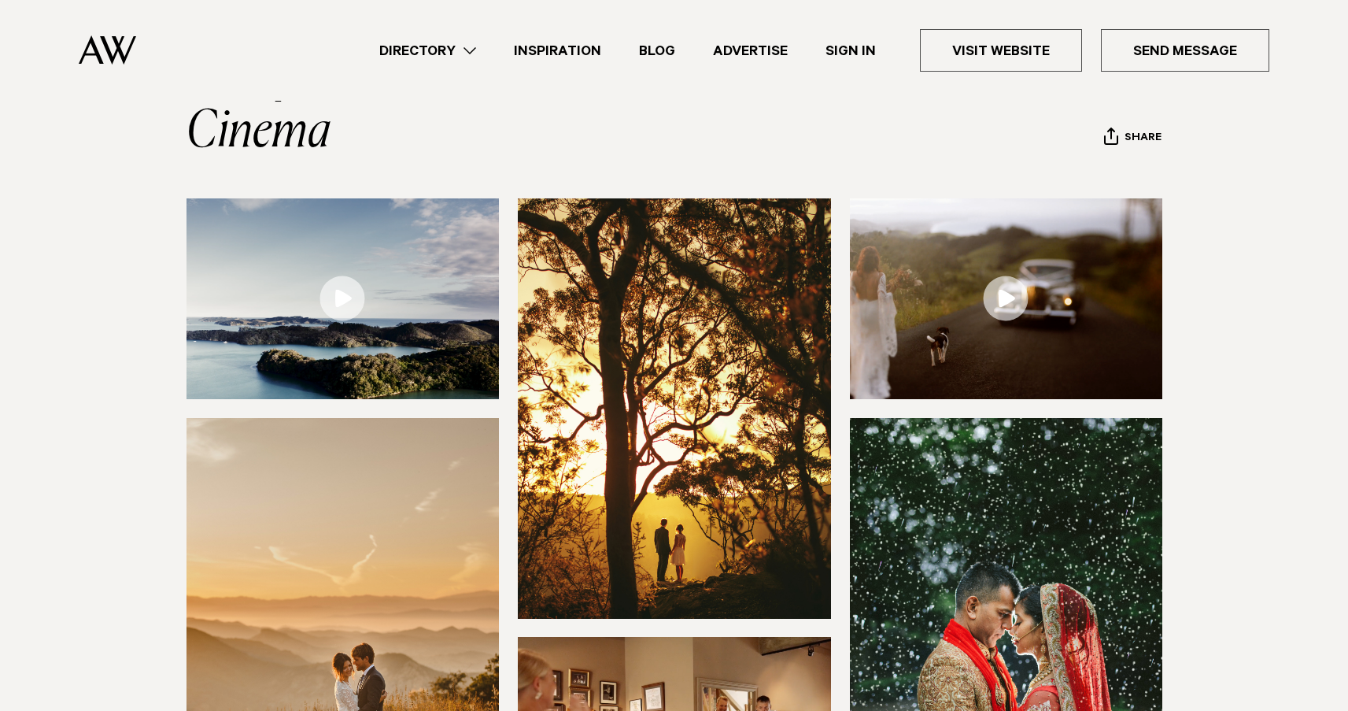
click at [1237, 284] on section at bounding box center [674, 551] width 1348 height 706
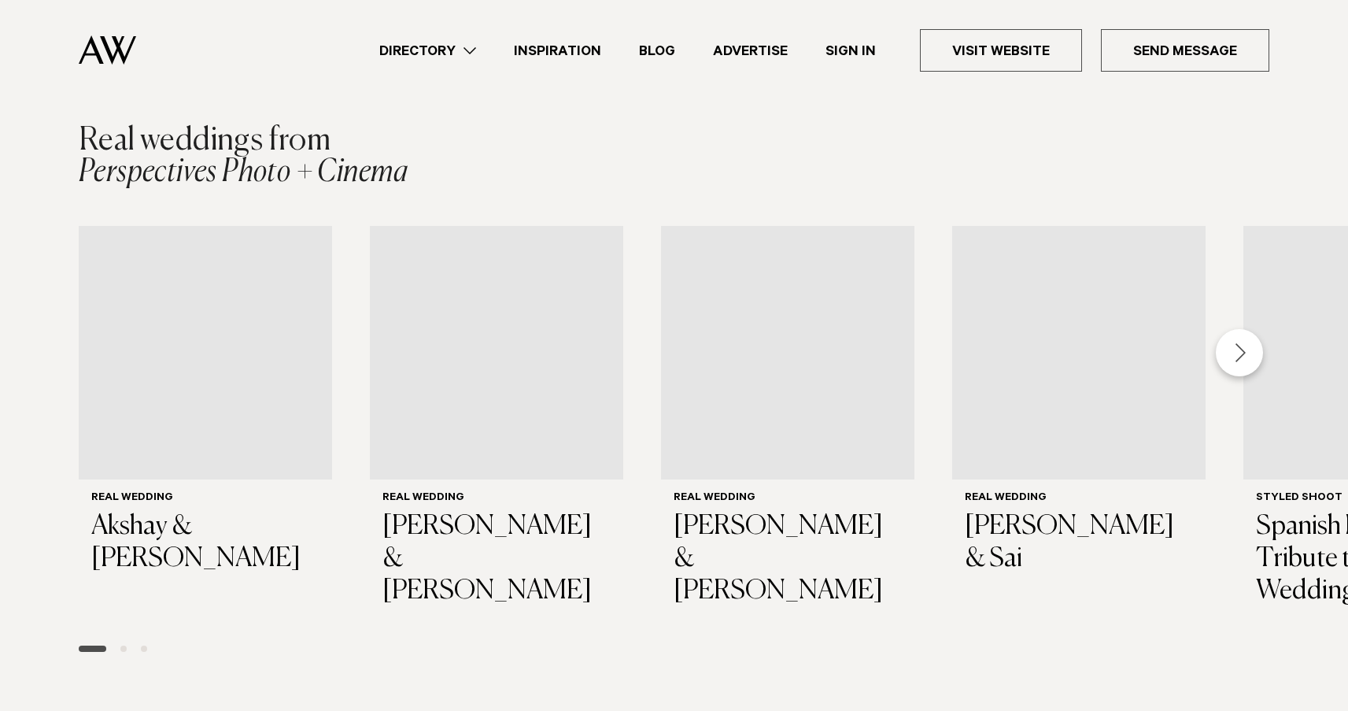
scroll to position [2153, 0]
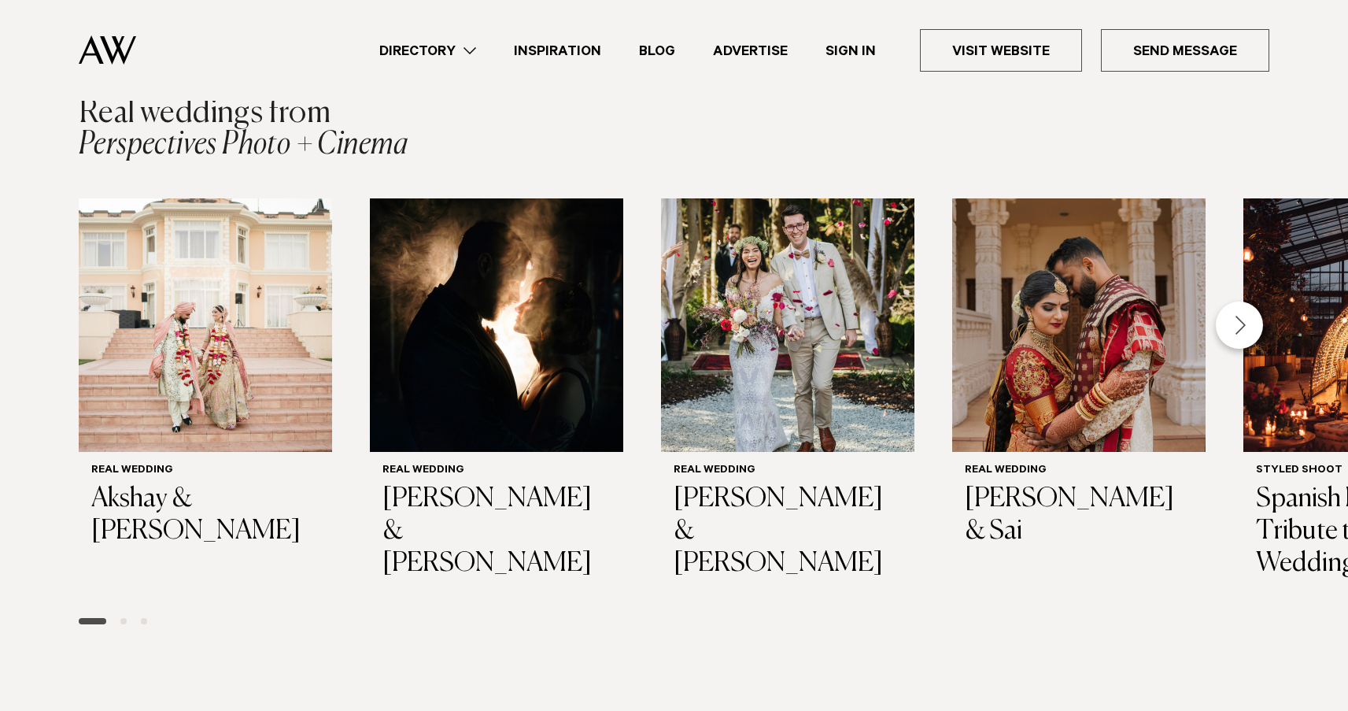
click at [1210, 145] on div "Real weddings from Perspectives Photo + Cinema" at bounding box center [674, 129] width 1191 height 63
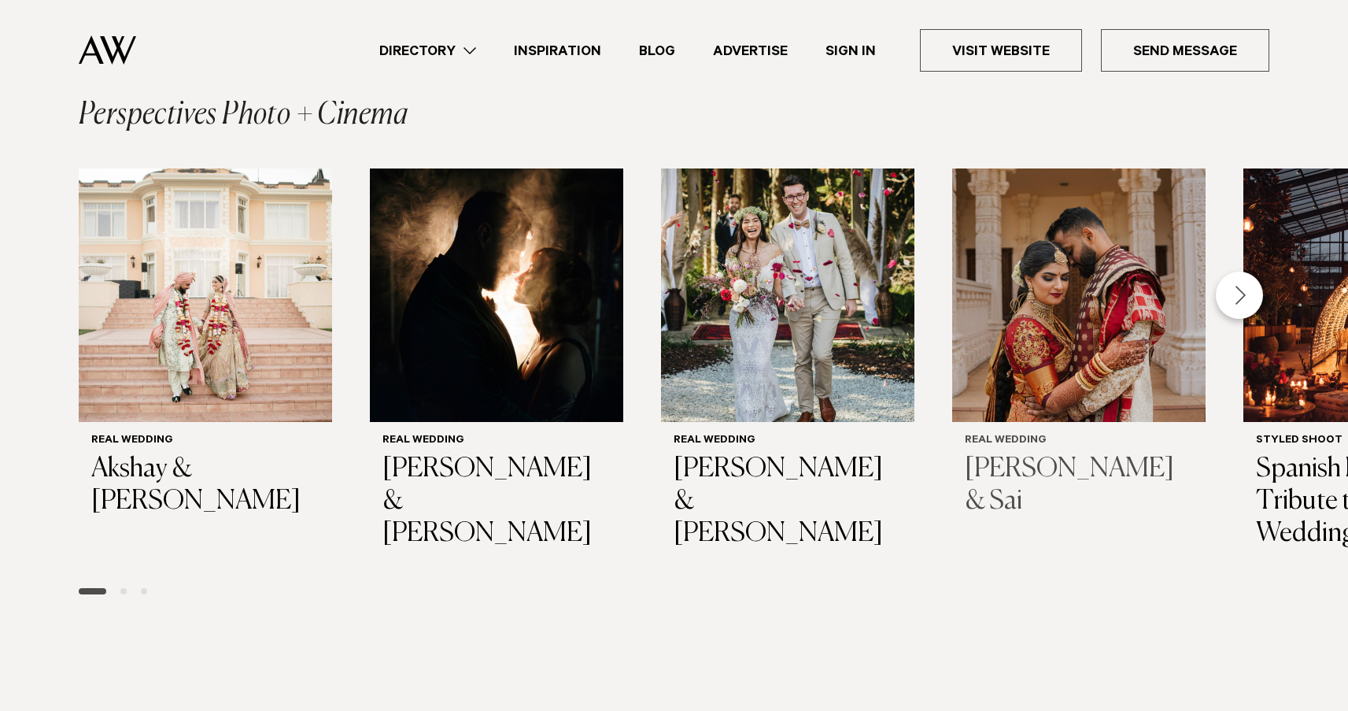
scroll to position [2183, 0]
click at [1236, 281] on div "Next slide" at bounding box center [1239, 295] width 47 height 47
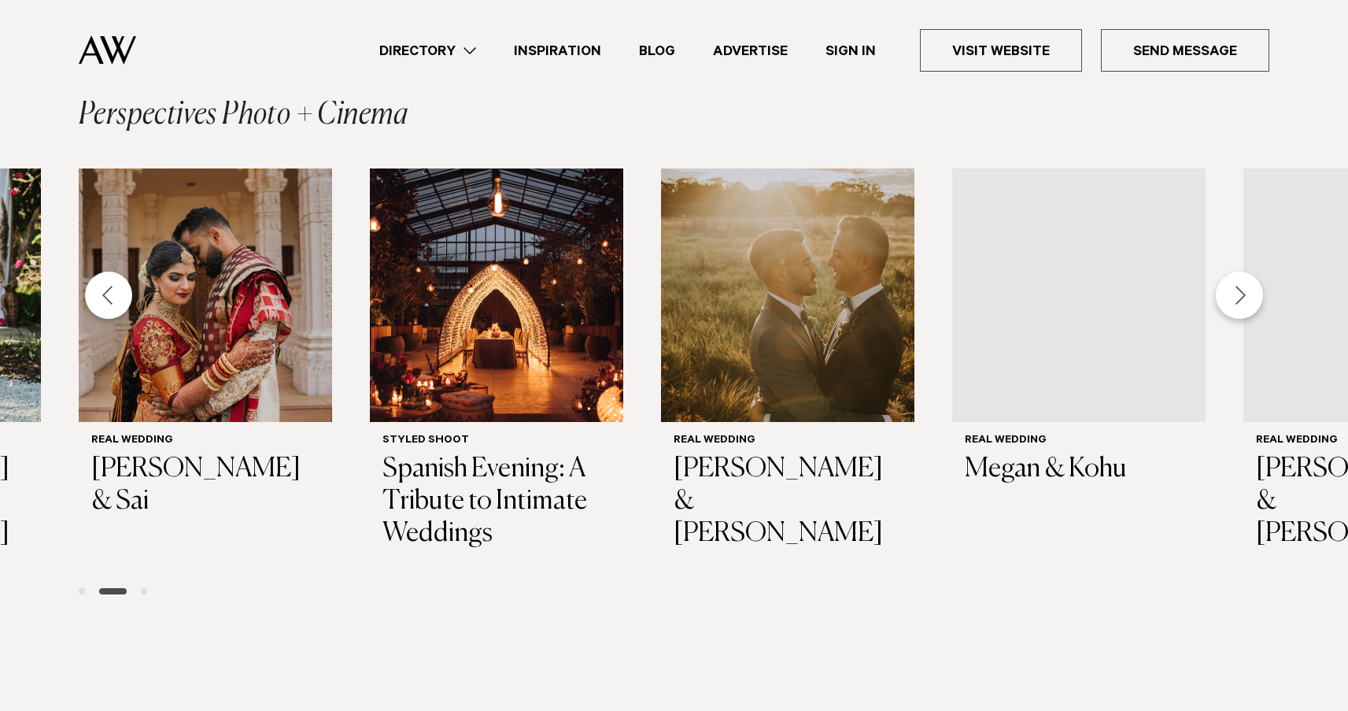
click at [1236, 281] on div "Next slide" at bounding box center [1239, 295] width 47 height 47
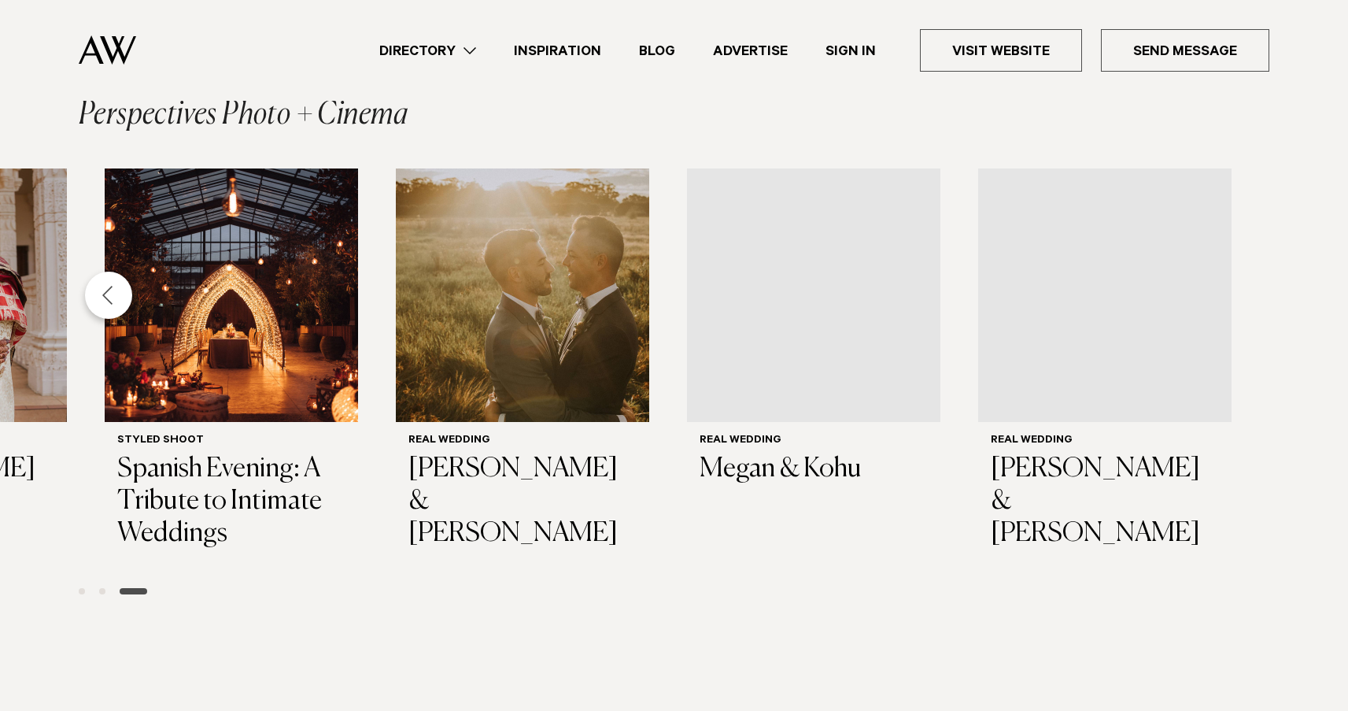
click at [1092, 129] on div "Real weddings from Perspectives Photo + Cinema Real Wedding Akshay & Neelakshi …" at bounding box center [674, 337] width 1323 height 539
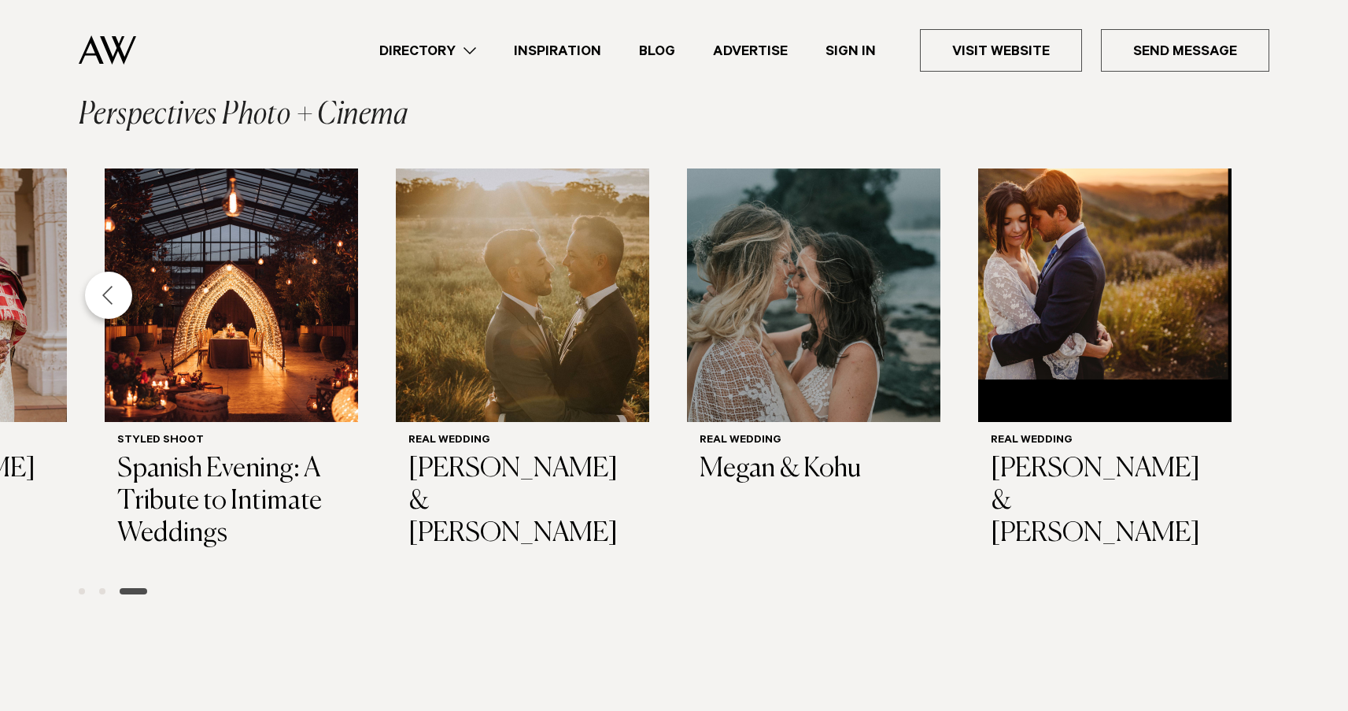
click at [1269, 315] on div "Real Wedding Akshay & Neelakshi Real Wedding Hannah & Rory Real Wedding Shannon…" at bounding box center [674, 387] width 1348 height 438
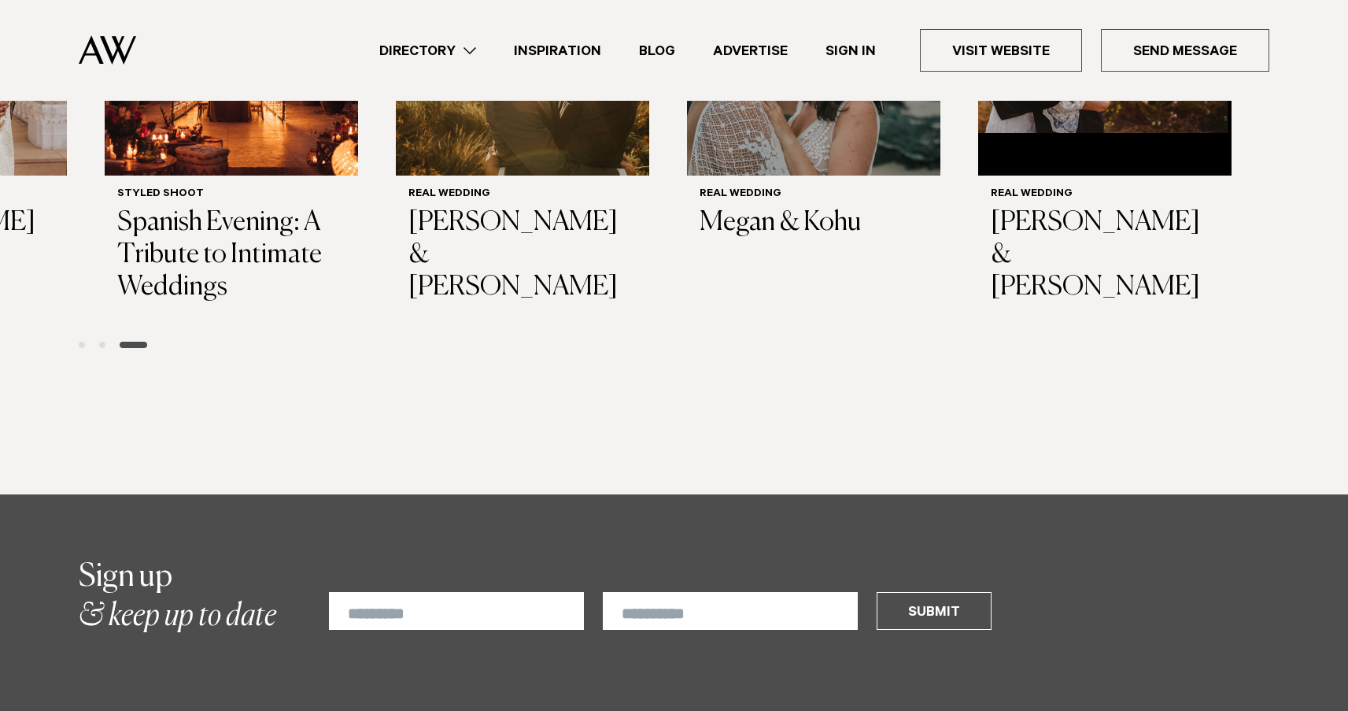
scroll to position [2382, 0]
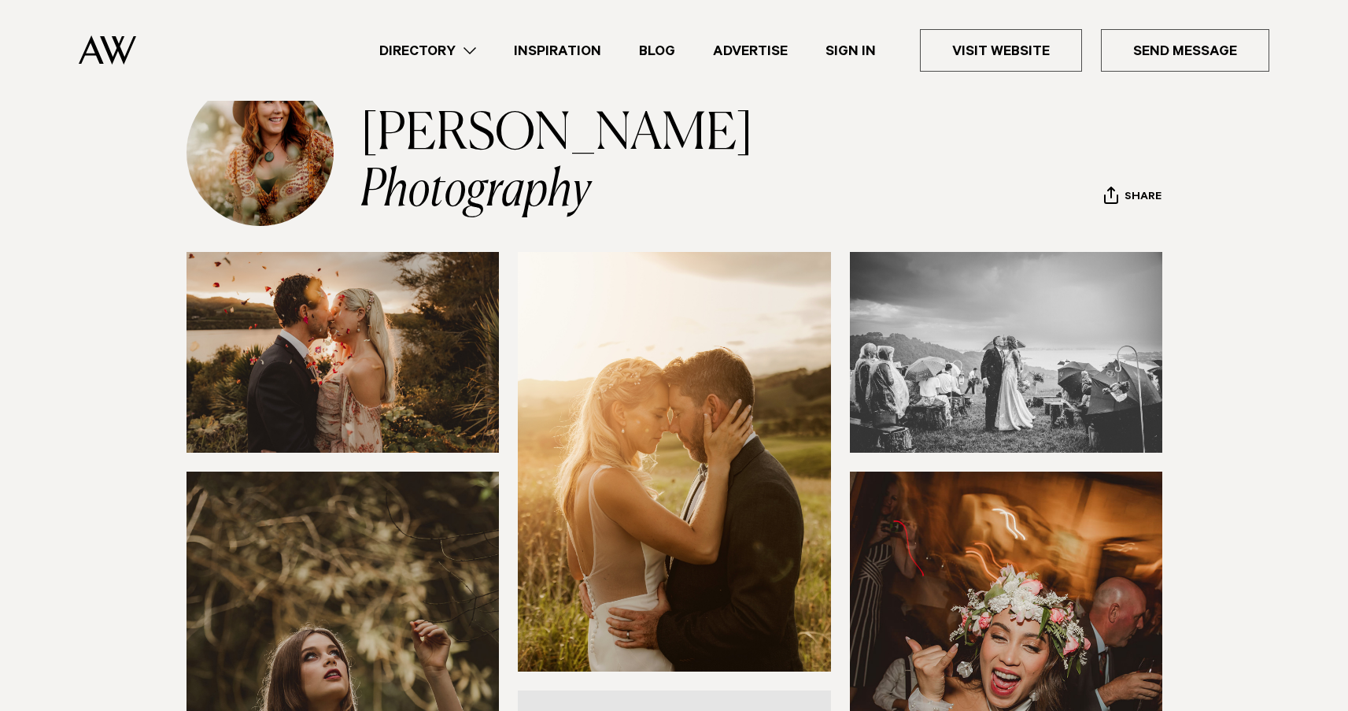
scroll to position [88, 0]
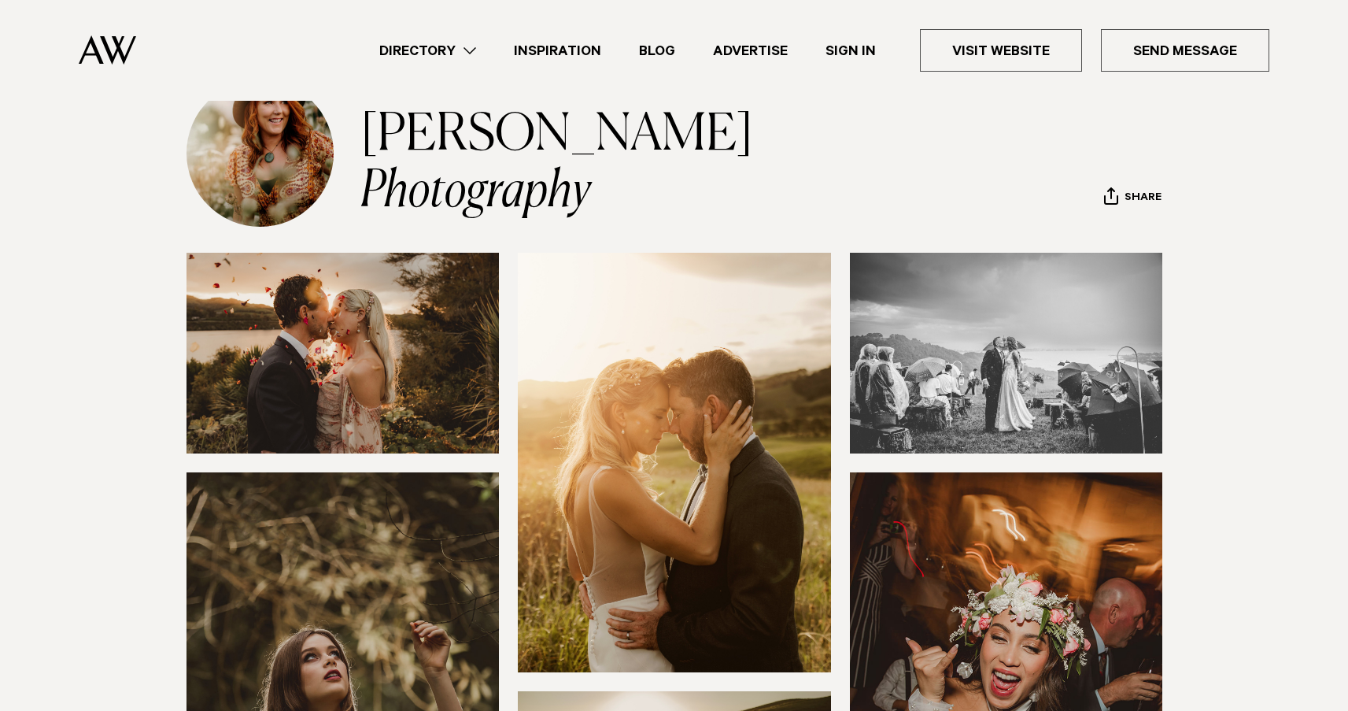
click at [83, 317] on section at bounding box center [674, 606] width 1348 height 706
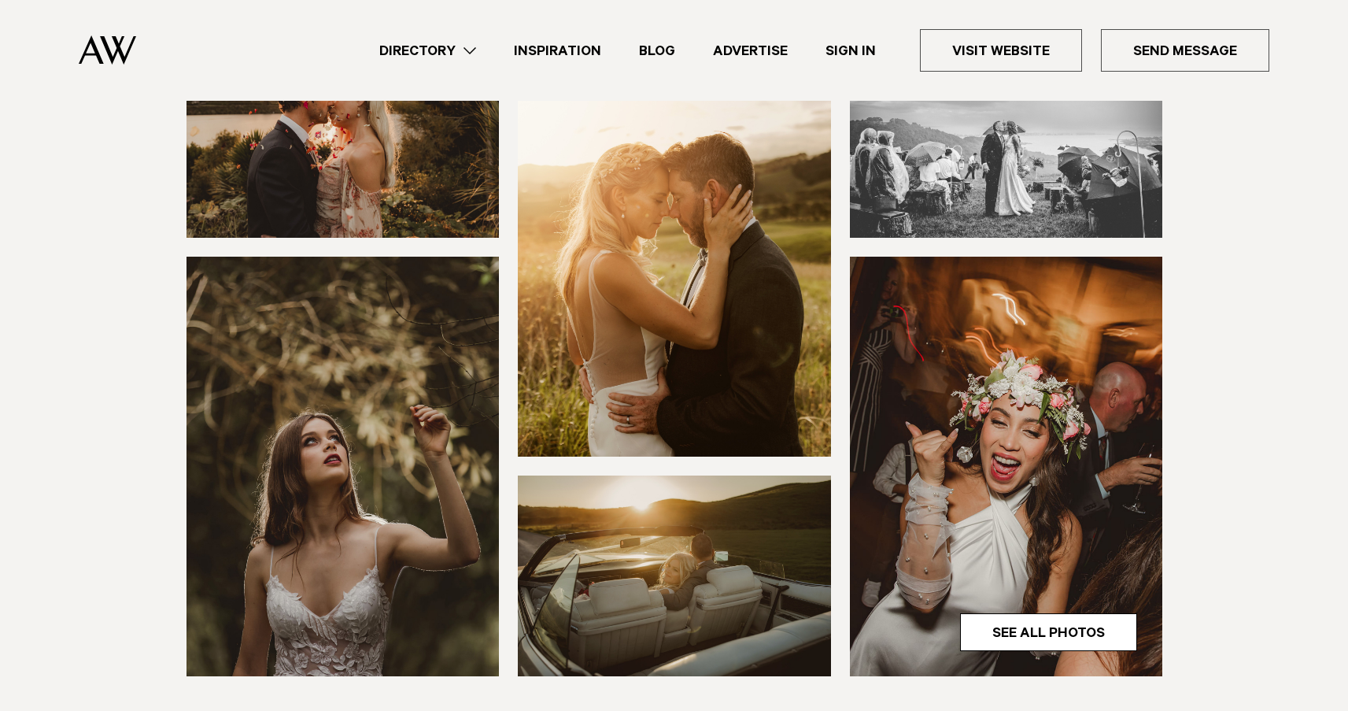
scroll to position [301, 0]
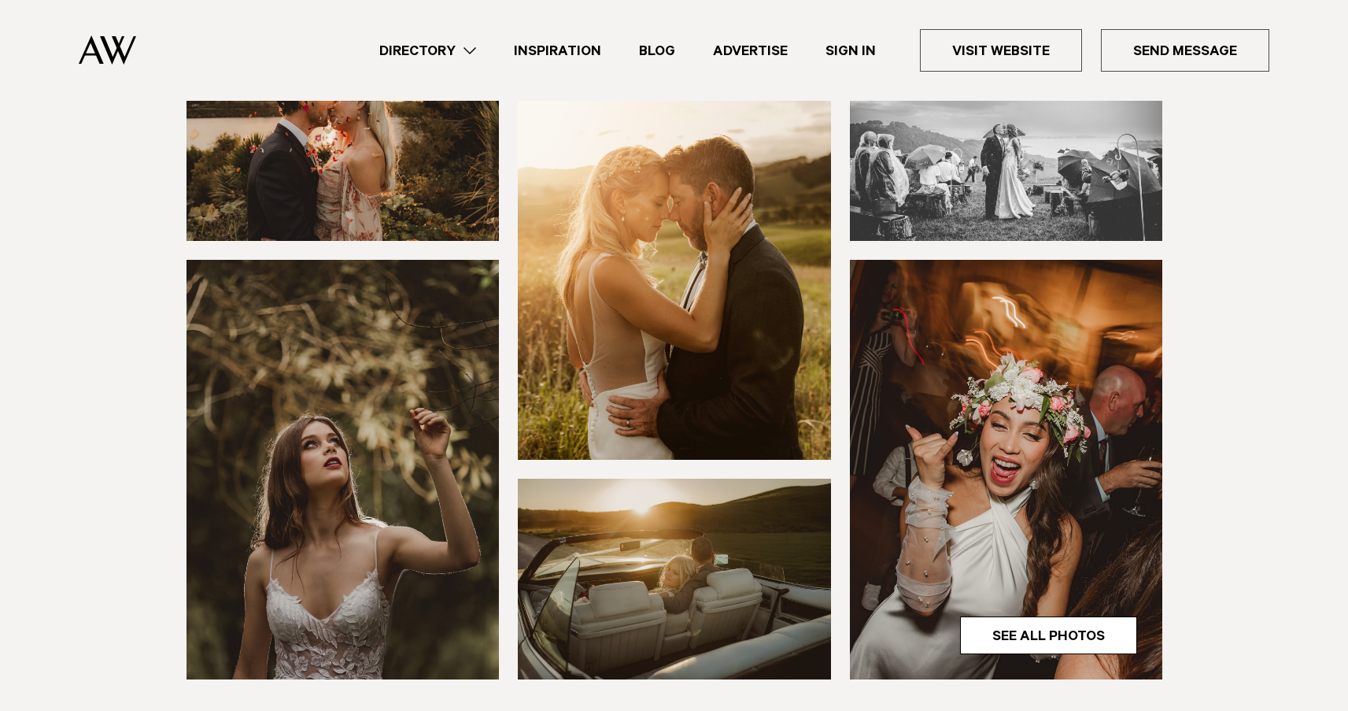
click at [114, 341] on section at bounding box center [674, 393] width 1348 height 706
click at [1230, 382] on section at bounding box center [674, 393] width 1348 height 706
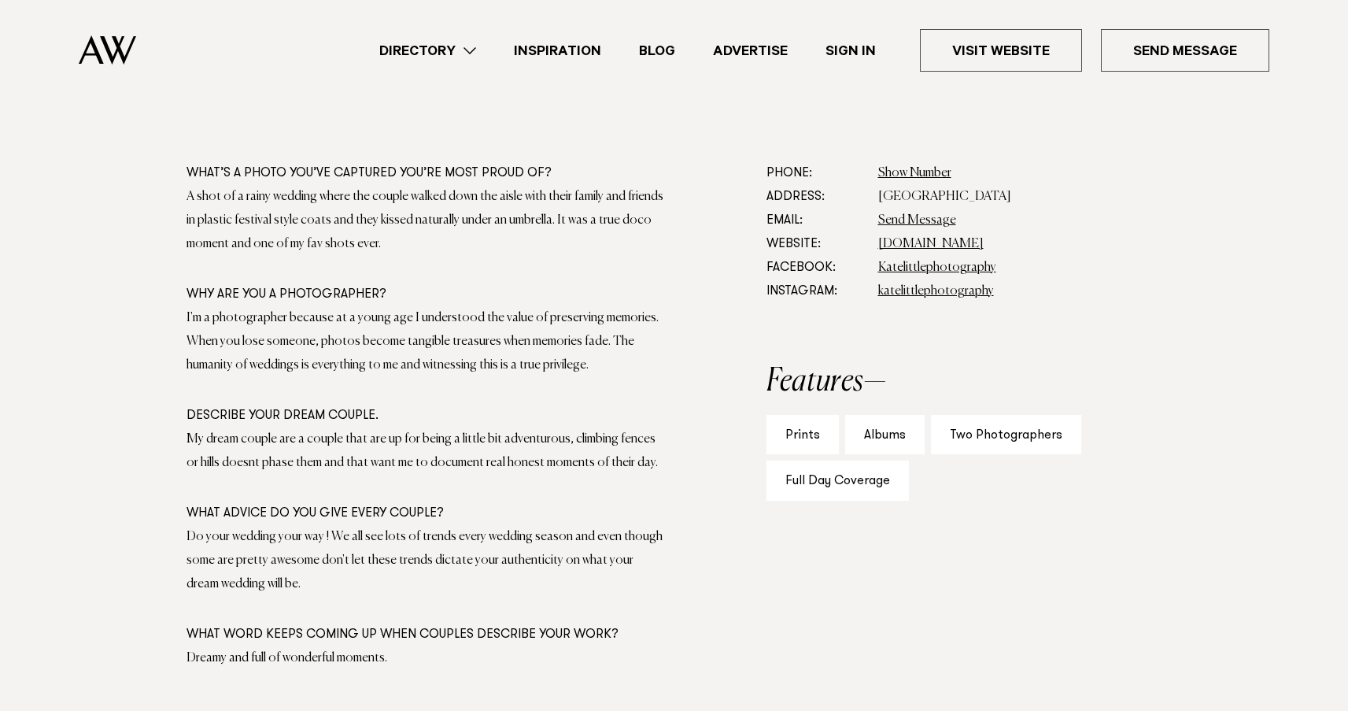
click at [1230, 382] on section "What’s a photo you’ve captured you’re most proud of? A shot of a rainy wedding …" at bounding box center [674, 448] width 1348 height 575
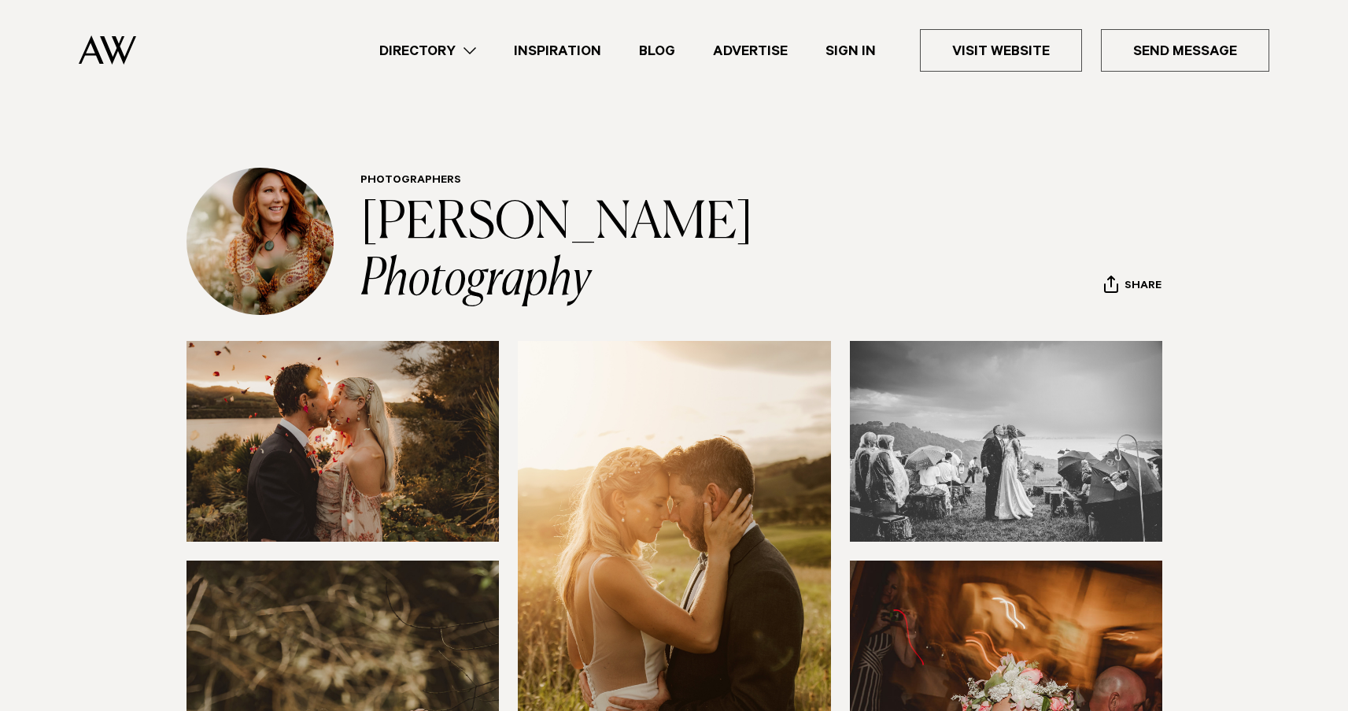
scroll to position [0, 0]
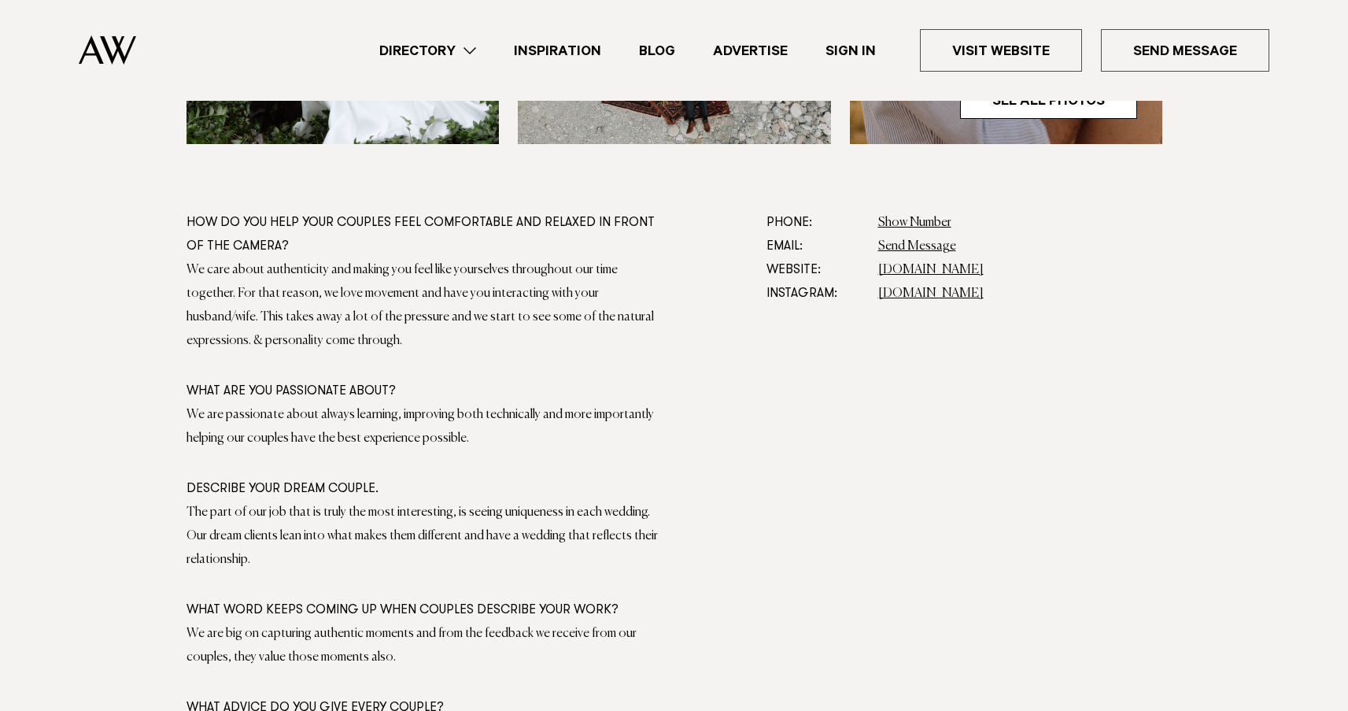
scroll to position [833, 0]
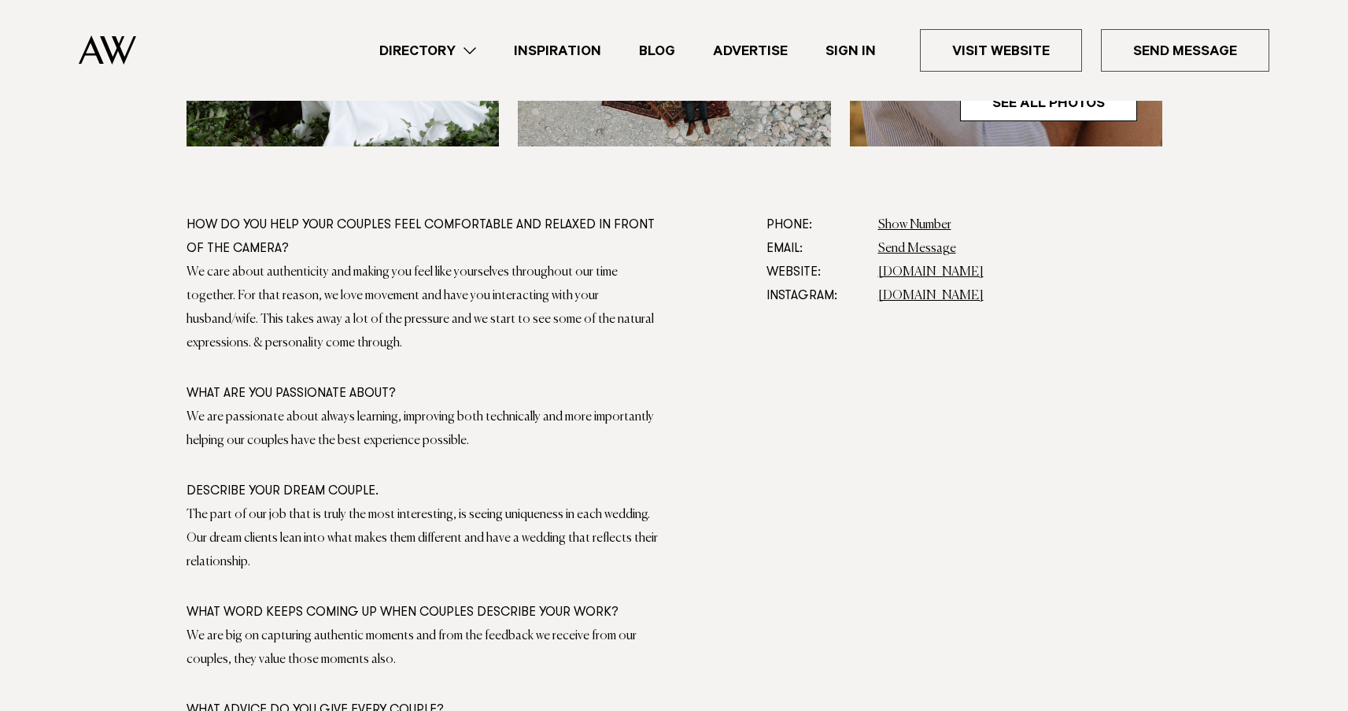
click at [1069, 286] on dd "thecedarweddings.co" at bounding box center [1020, 296] width 284 height 24
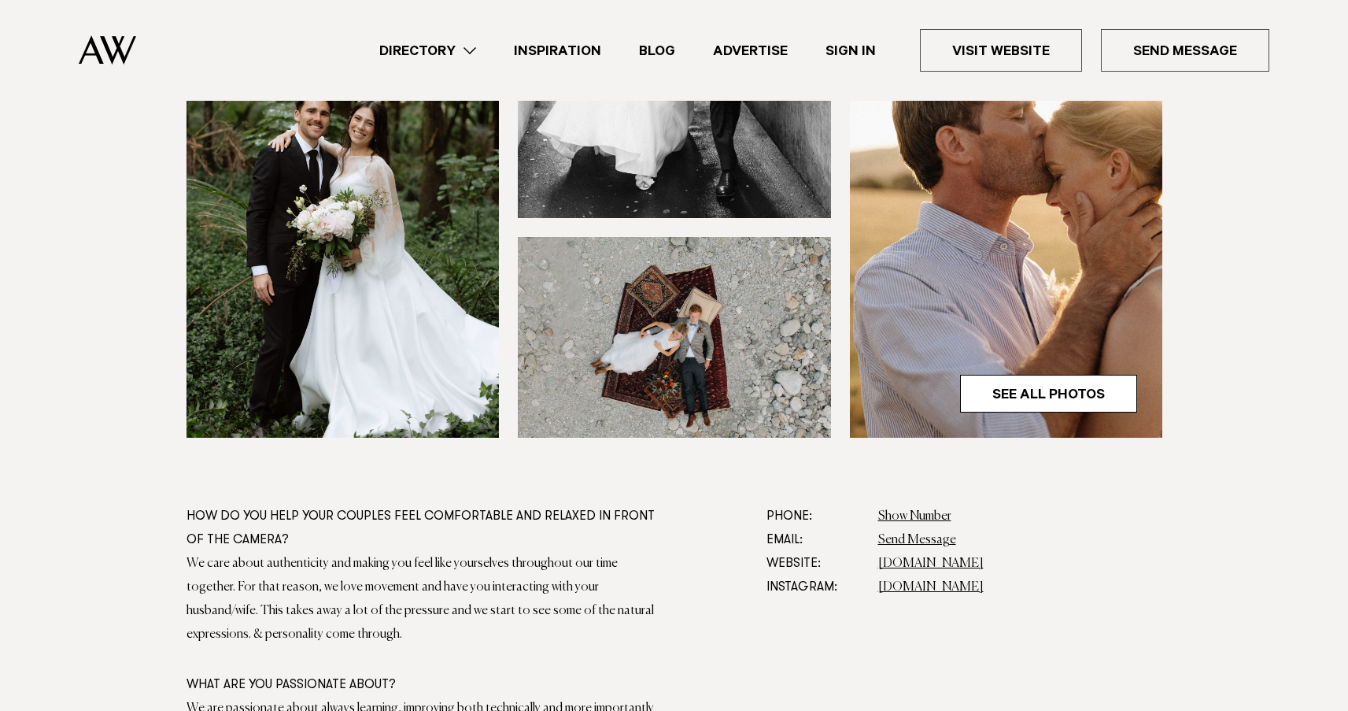
scroll to position [342, 0]
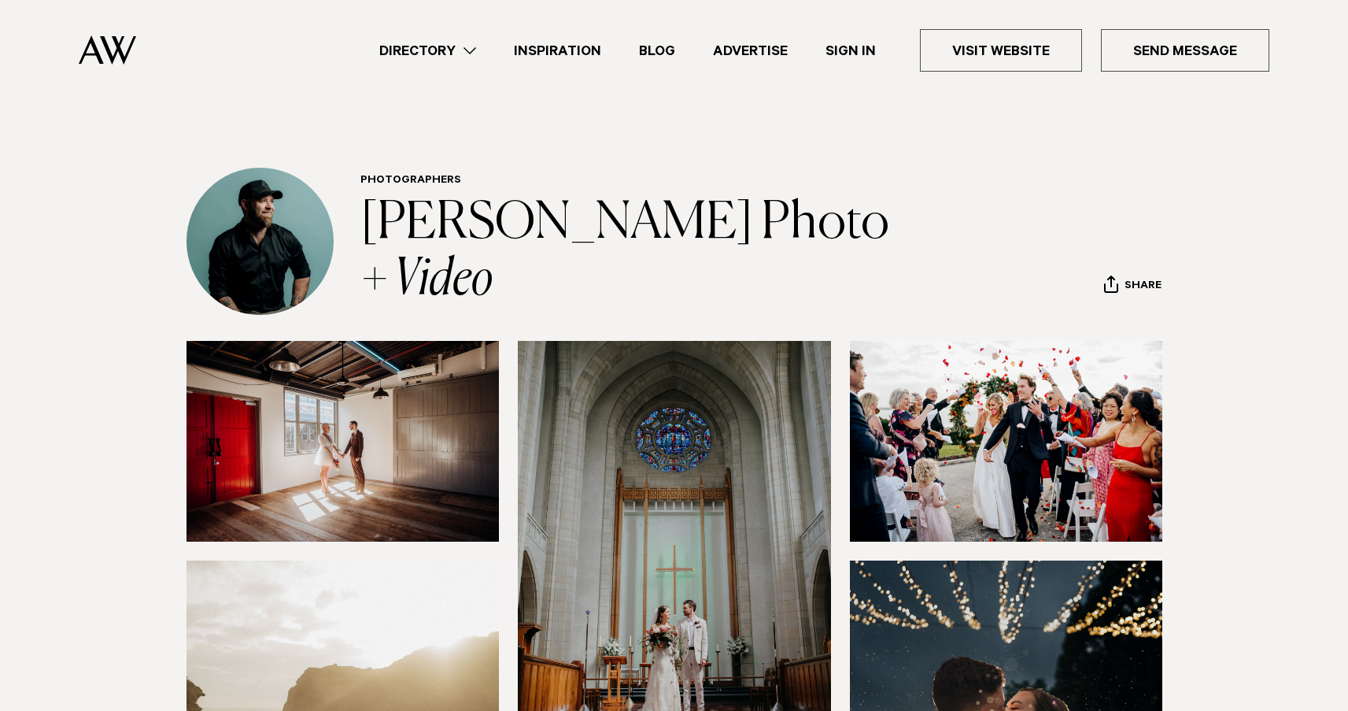
click at [930, 222] on header "Photographers [PERSON_NAME] Photo + Video Share Copy Link Email twitter" at bounding box center [761, 241] width 802 height 135
